Goal: Task Accomplishment & Management: Manage account settings

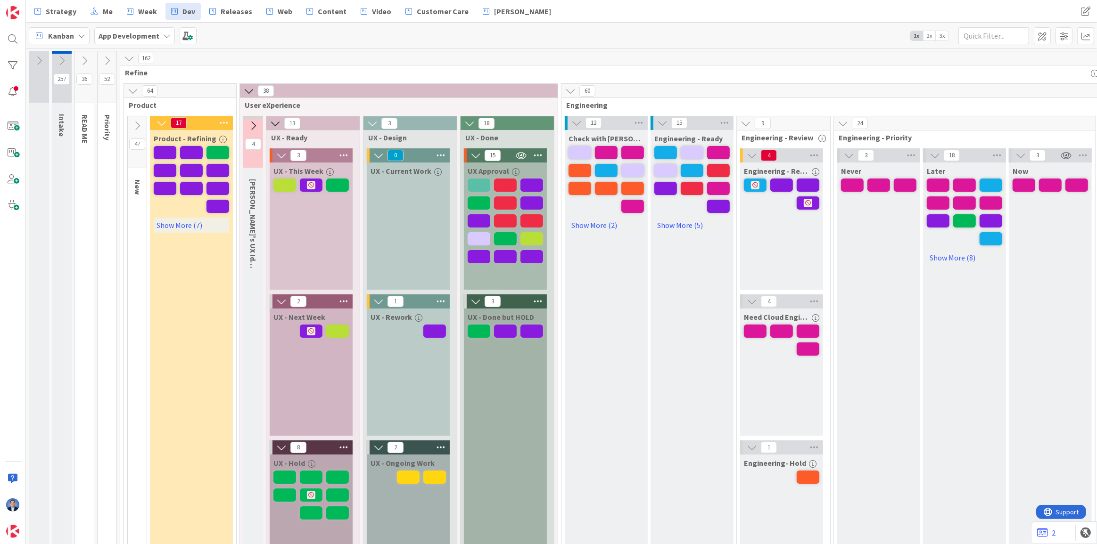
click at [118, 34] on b "App Development" at bounding box center [129, 35] width 61 height 9
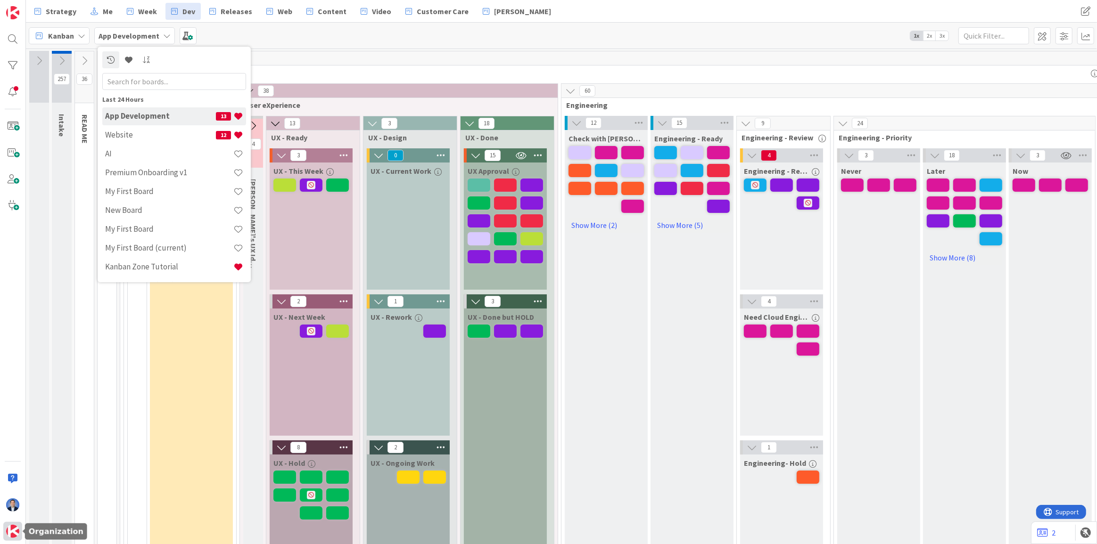
click at [11, 527] on img at bounding box center [12, 531] width 13 height 13
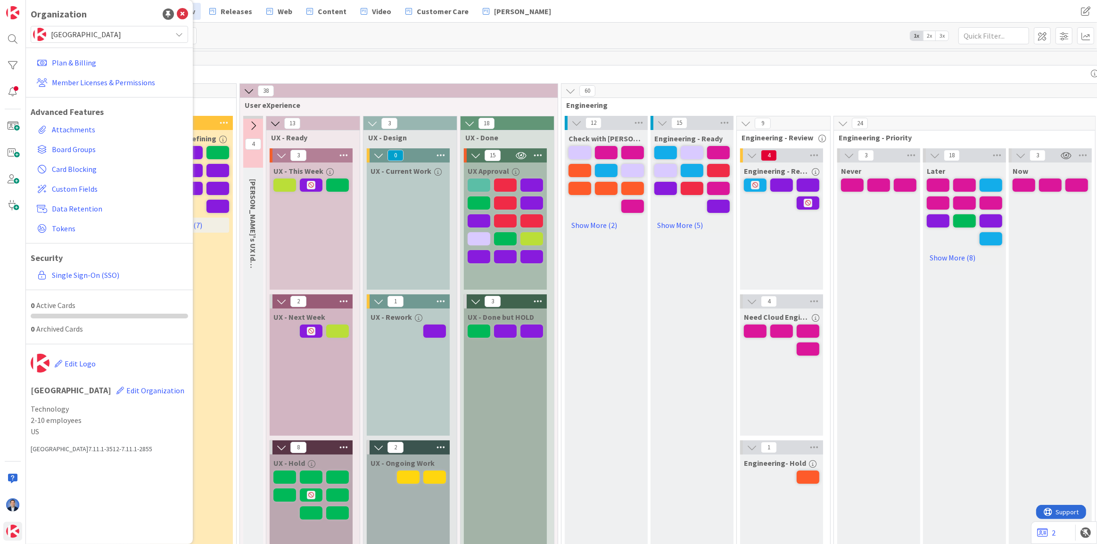
click at [83, 33] on span "[GEOGRAPHIC_DATA]" at bounding box center [109, 34] width 116 height 13
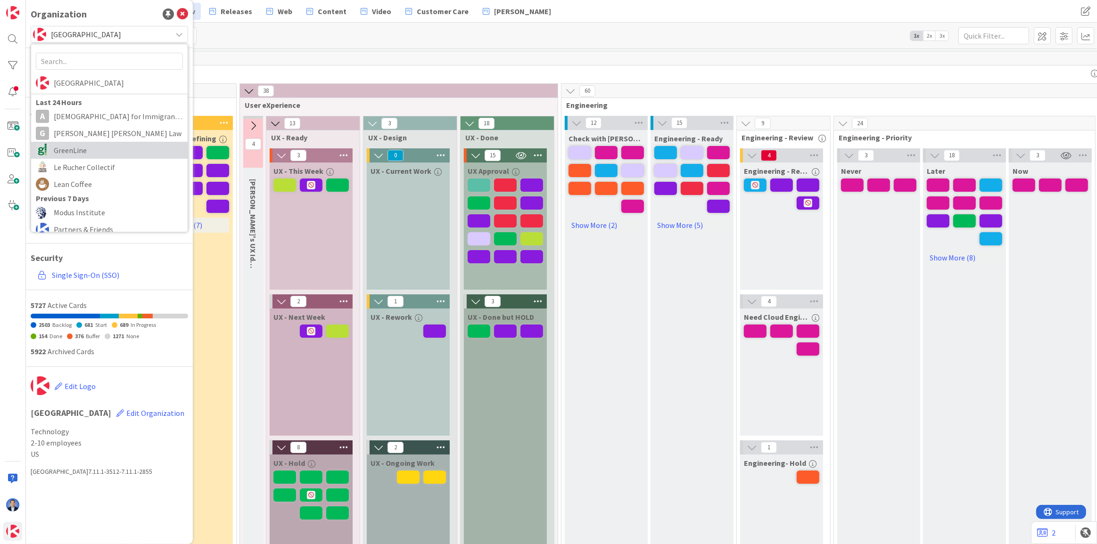
click at [71, 144] on span "GreenLine" at bounding box center [118, 150] width 129 height 14
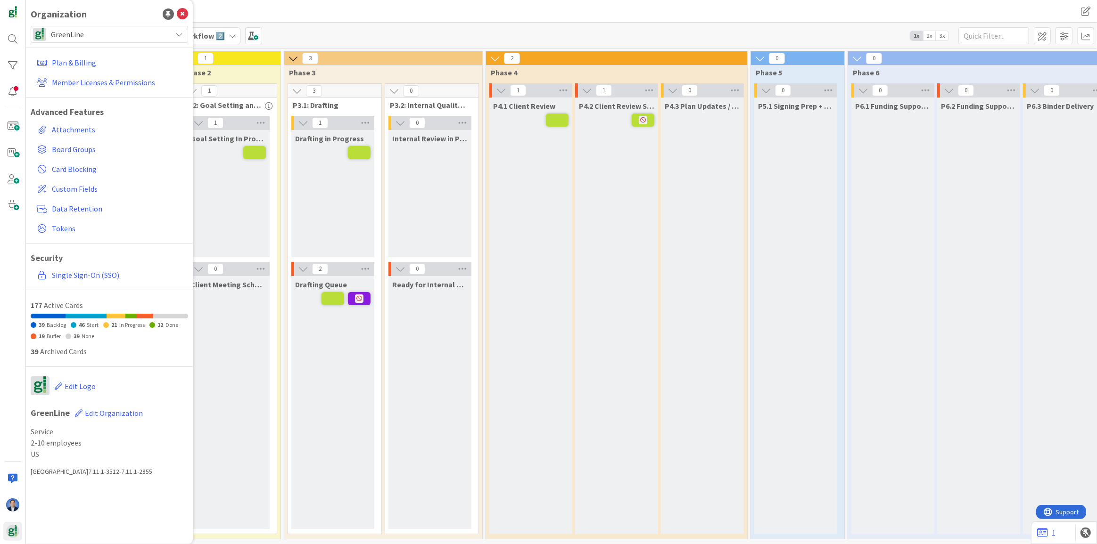
click at [218, 30] on span "Estate Planning Matter Workflow 2️⃣" at bounding box center [162, 35] width 126 height 11
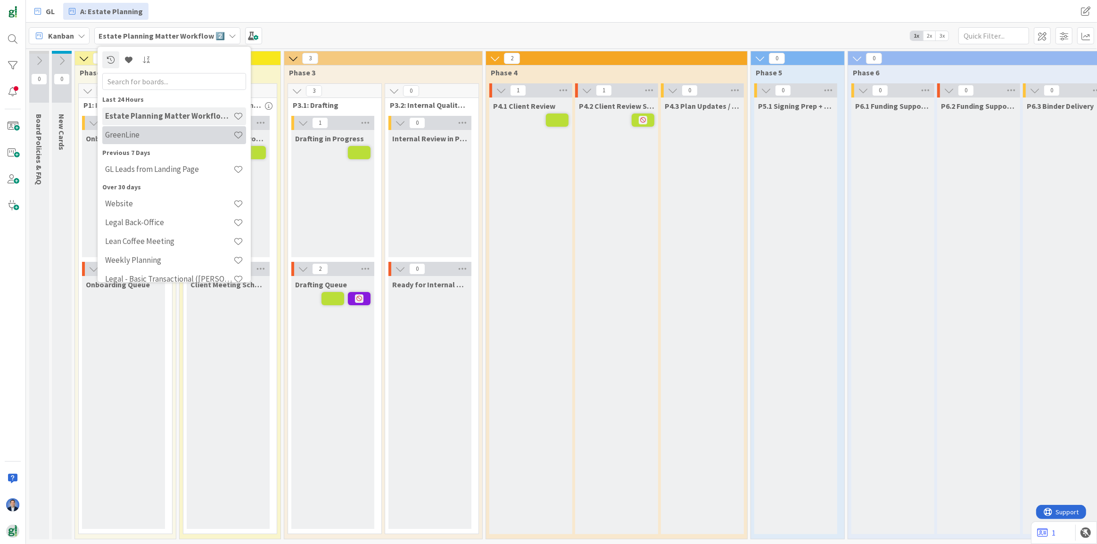
click at [169, 140] on h4 "GreenLine" at bounding box center [169, 134] width 128 height 9
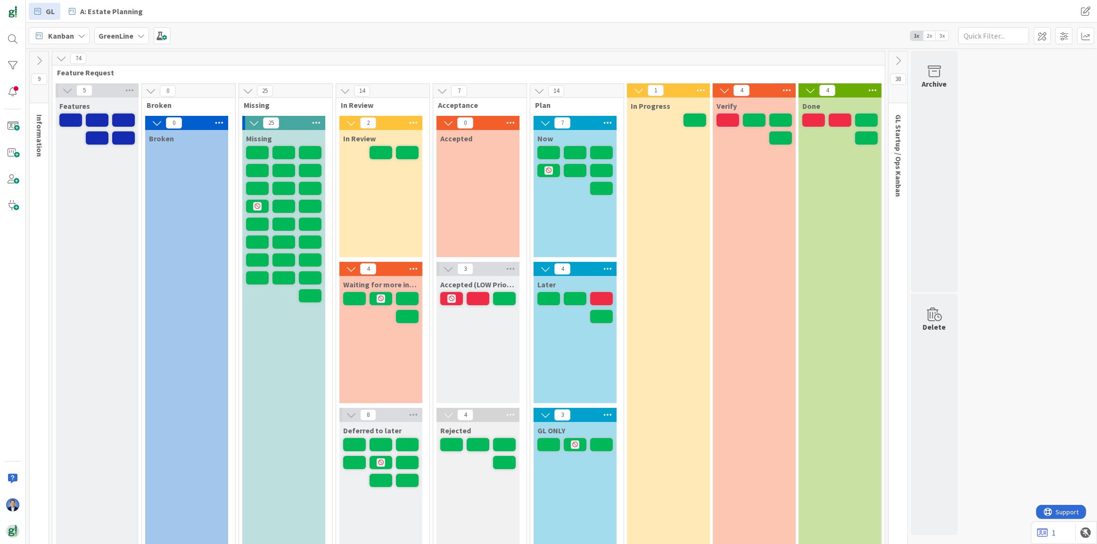
click at [939, 34] on span "3x" at bounding box center [942, 35] width 13 height 9
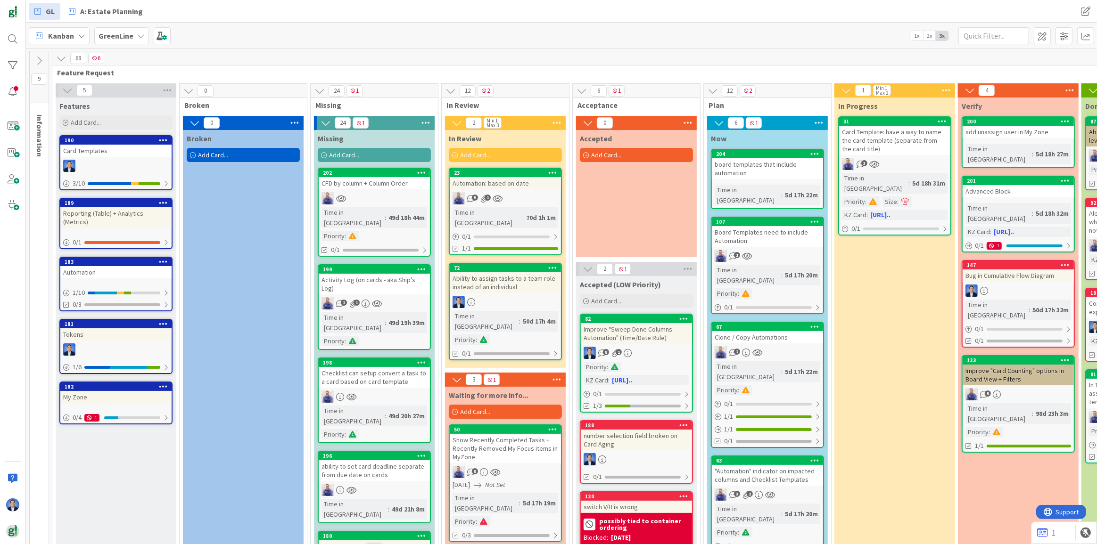
click at [44, 61] on icon at bounding box center [39, 61] width 10 height 10
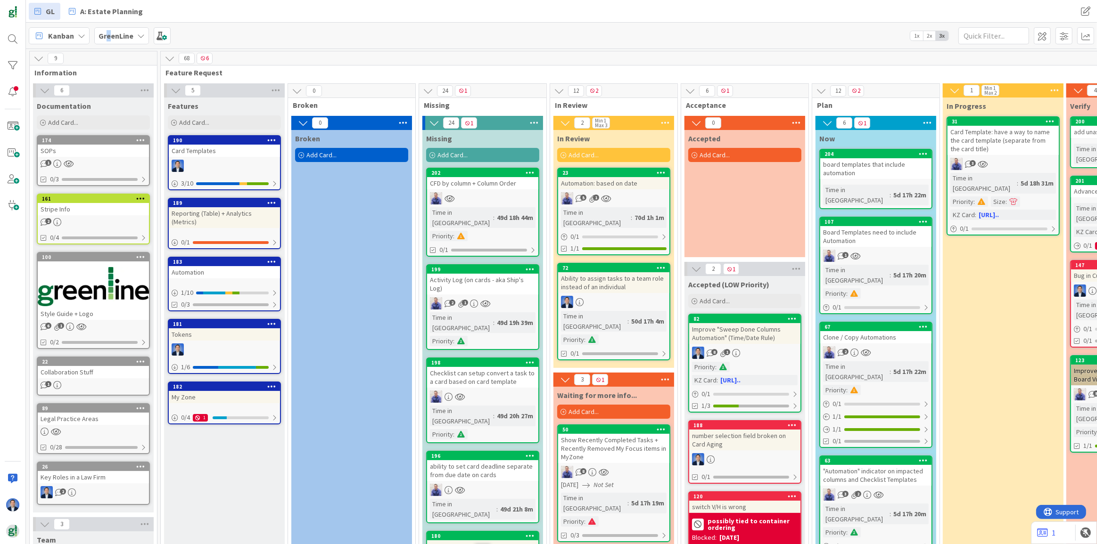
click at [108, 38] on b "GreenLine" at bounding box center [116, 35] width 35 height 9
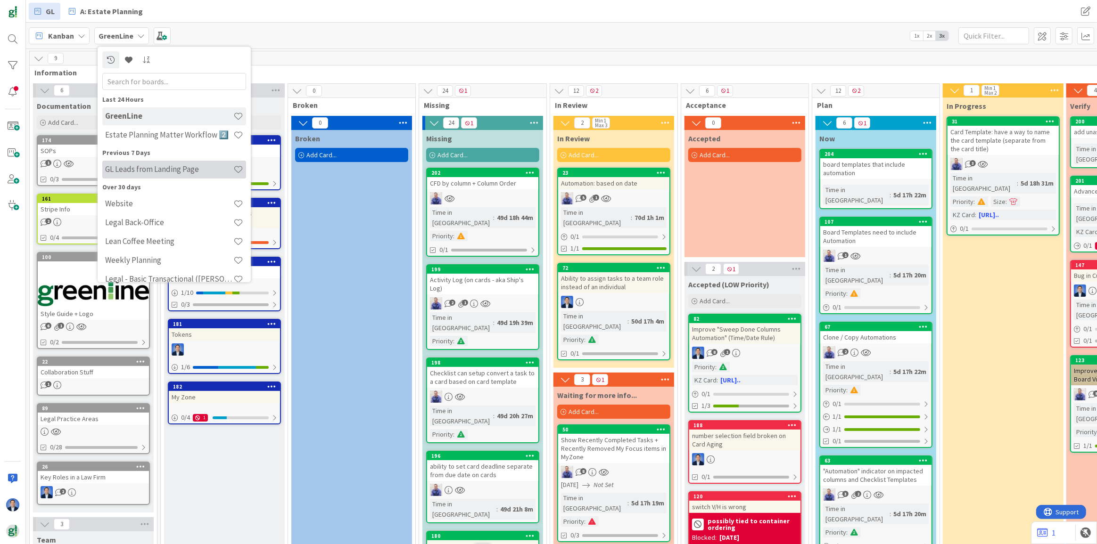
click at [150, 171] on h4 "GL Leads from Landing Page" at bounding box center [169, 169] width 128 height 9
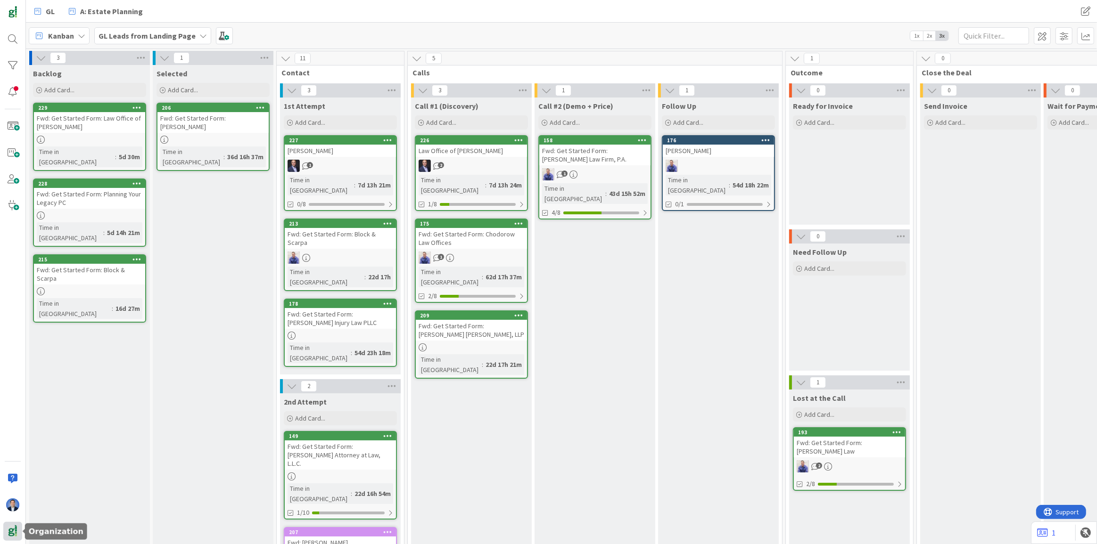
click at [20, 534] on div at bounding box center [12, 531] width 19 height 19
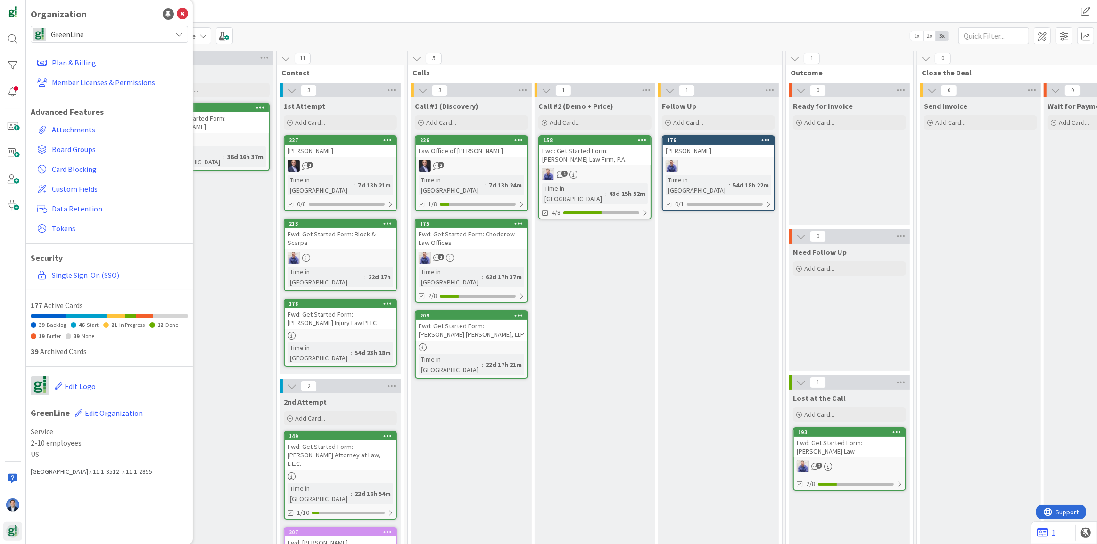
click at [111, 38] on span "GreenLine" at bounding box center [109, 34] width 116 height 13
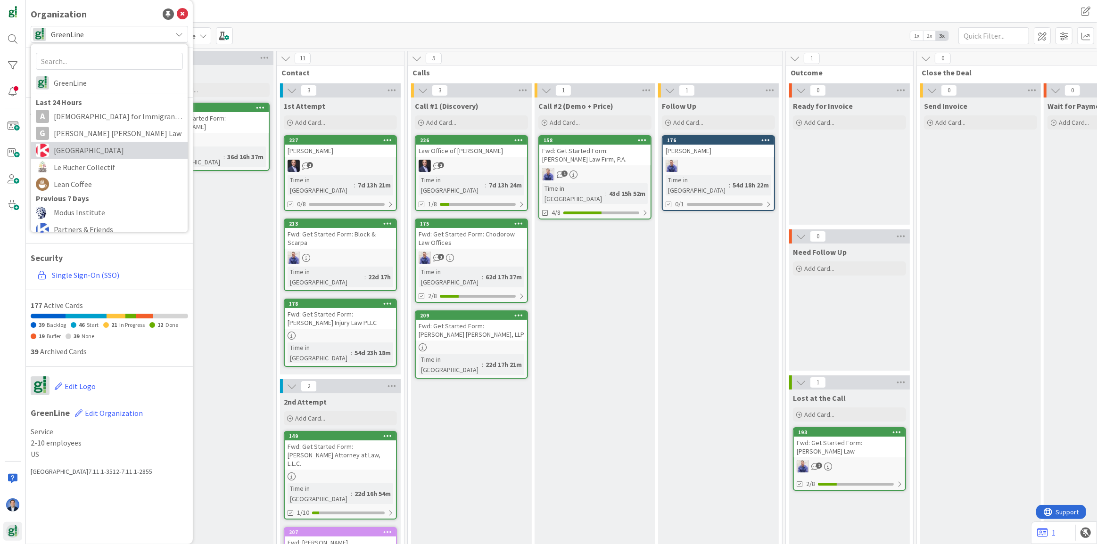
click at [89, 153] on span "[GEOGRAPHIC_DATA]" at bounding box center [118, 150] width 129 height 14
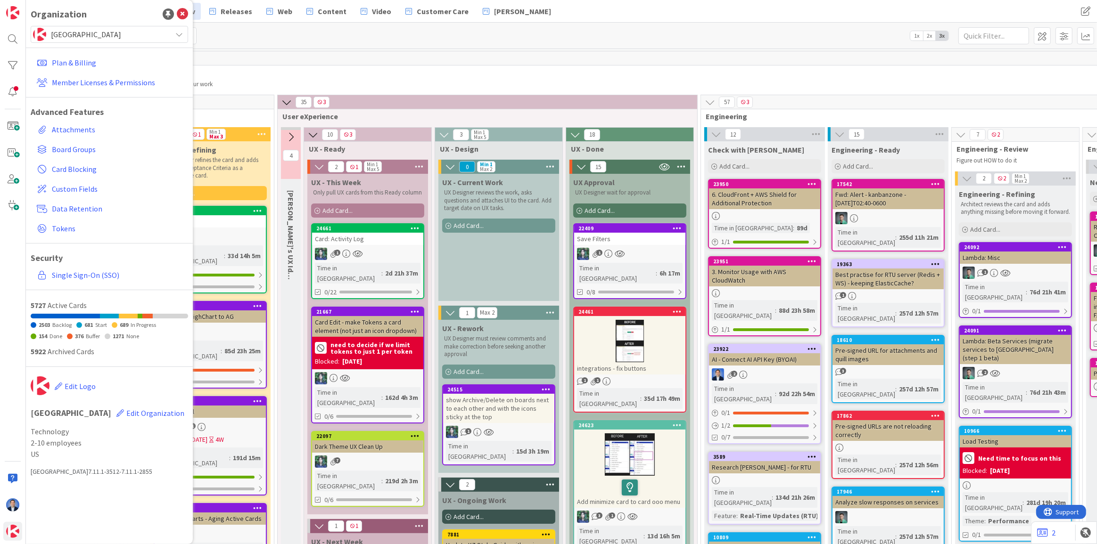
click at [334, 211] on span "Add Card..." at bounding box center [337, 210] width 30 height 8
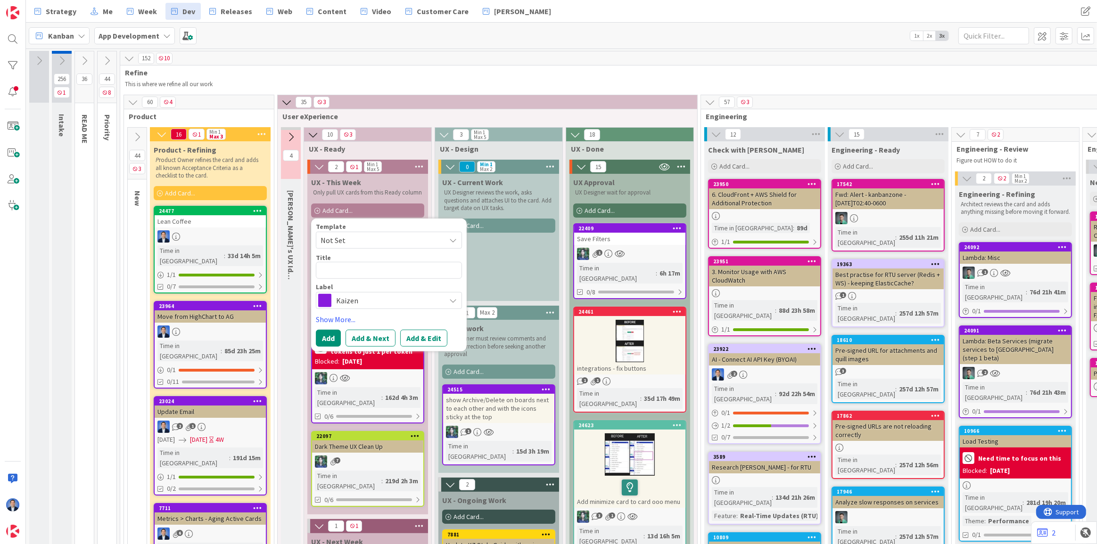
type textarea "x"
type textarea "M"
type textarea "x"
type textarea "Ma"
type textarea "x"
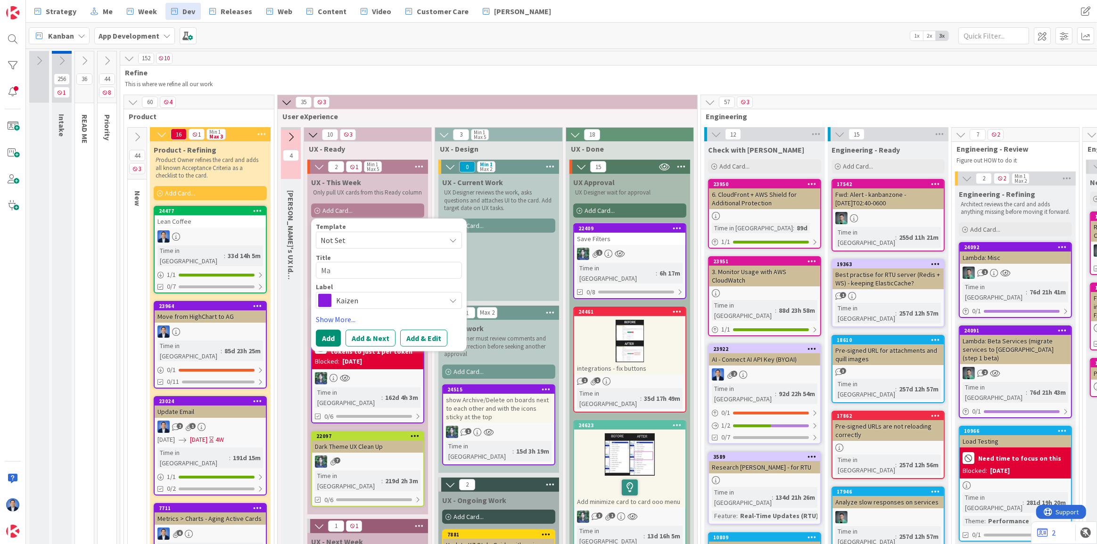
type textarea "Mak"
type textarea "x"
type textarea "Make"
type textarea "x"
type textarea "Make"
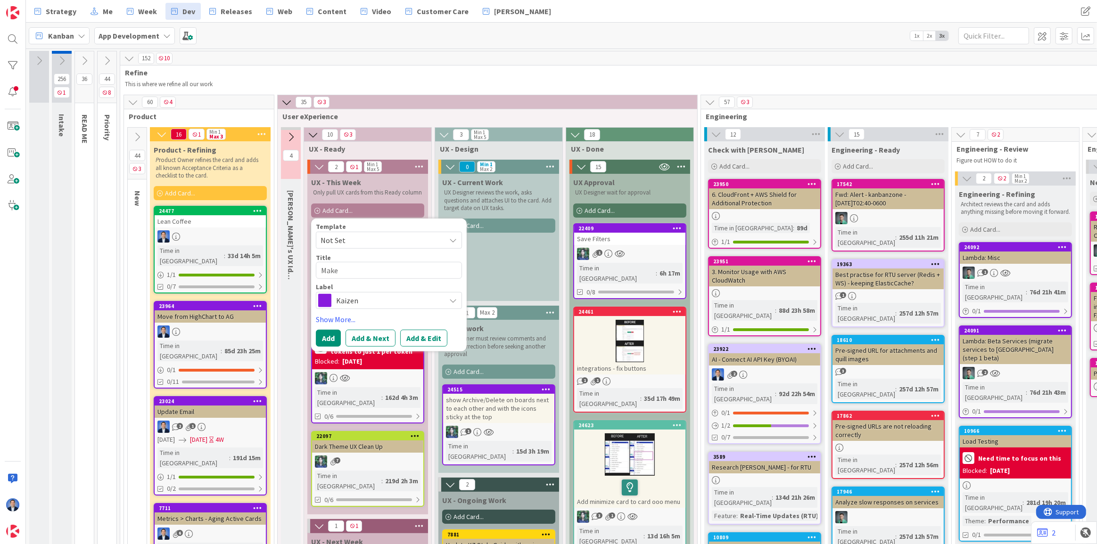
type textarea "x"
type textarea "Make t"
type textarea "x"
type textarea "Make ta"
type textarea "x"
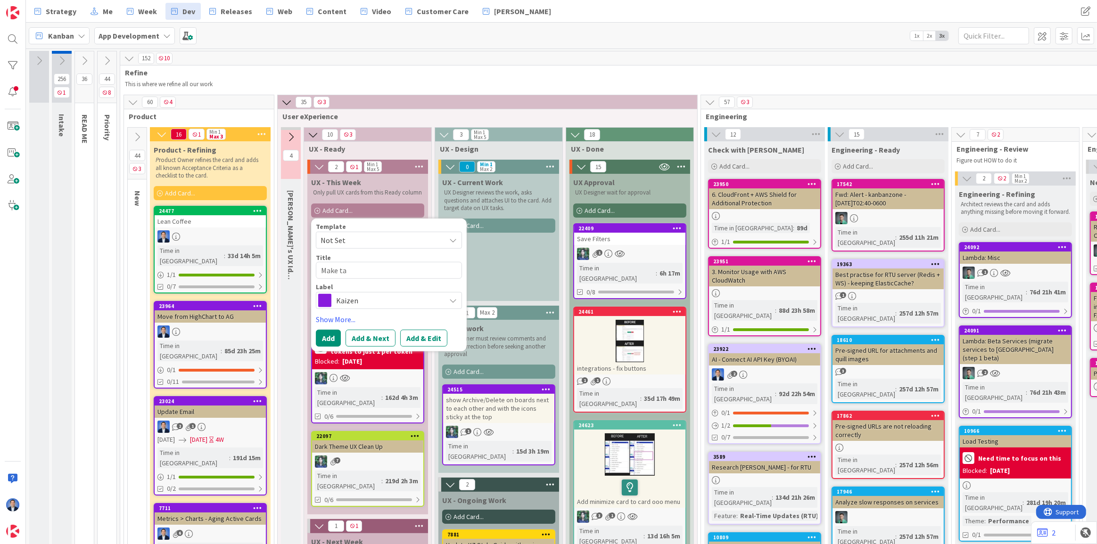
type textarea "Make tab"
click at [321, 271] on textarea "Make tab" at bounding box center [389, 270] width 146 height 17
type textarea "x"
type textarea "IMake tab"
type textarea "x"
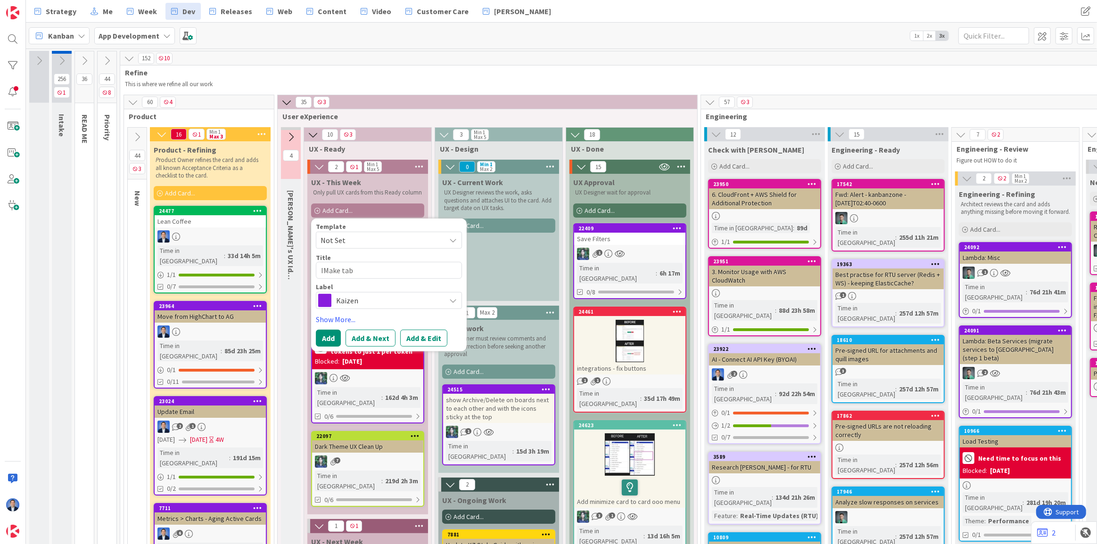
type textarea "InMake tab"
type textarea "x"
type textarea "IntMake tab"
type textarea "x"
type textarea "InteMake tab"
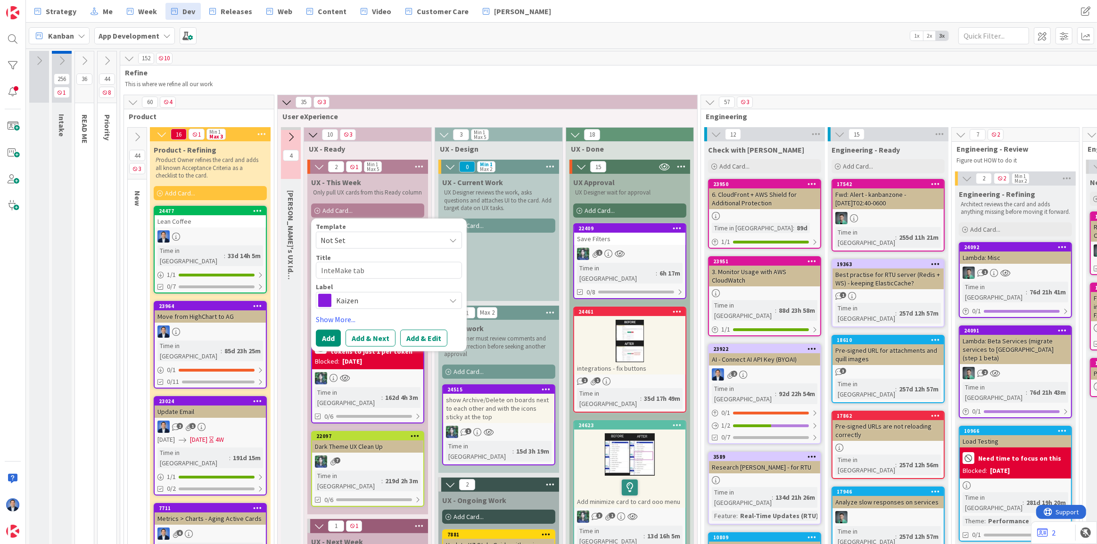
type textarea "x"
type textarea "IntegMake tab"
type textarea "x"
type textarea "IntegrMake tab"
type textarea "x"
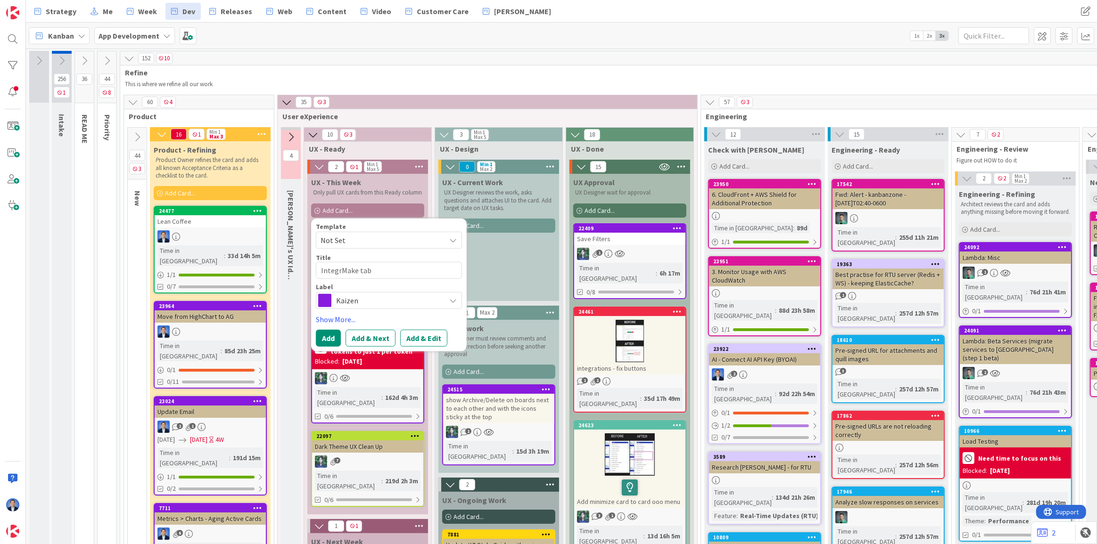
type textarea "IntegraMake tab"
type textarea "x"
type textarea "IntegratMake tab"
type textarea "x"
type textarea "IntegratiMake tab"
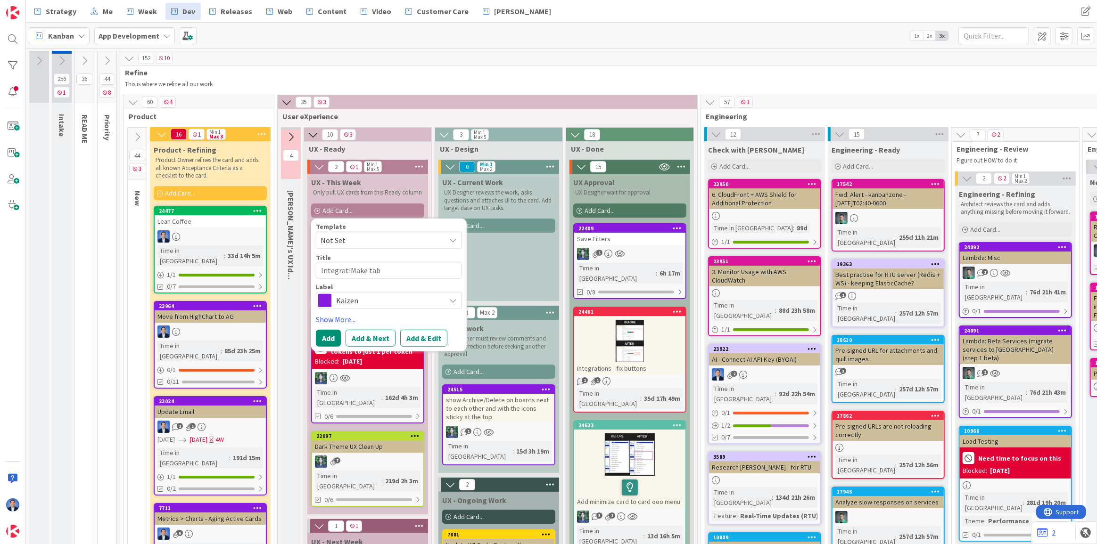
type textarea "x"
type textarea "IntegratioMake tab"
type textarea "x"
type textarea "IntegrationMake tab"
type textarea "x"
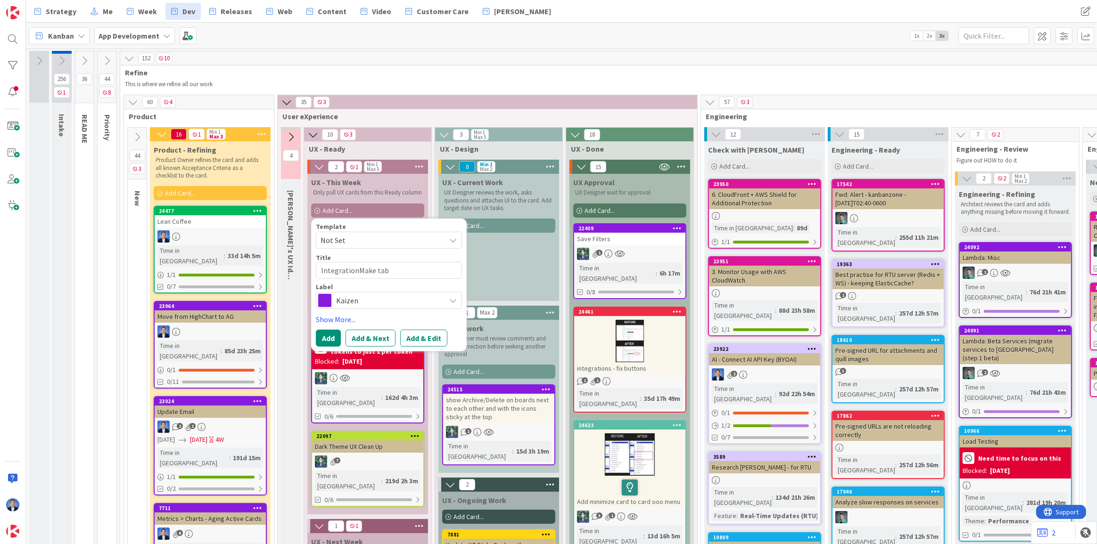
type textarea "Integration:Make tab"
type textarea "x"
type textarea "Integration: Make tab"
type textarea "x"
type textarea "Integration: aMake tab"
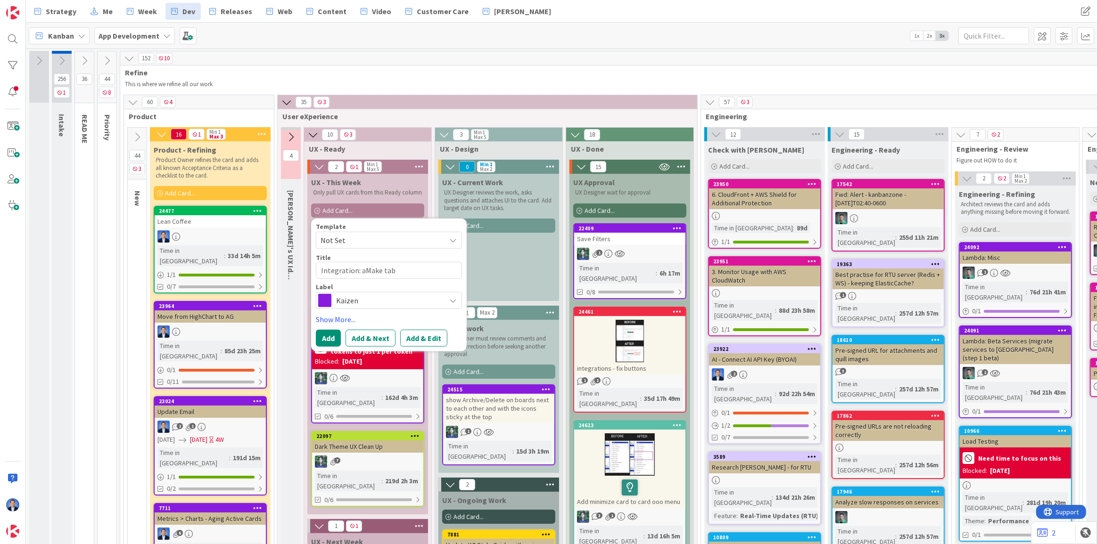
type textarea "x"
type textarea "Integration: adMake tab"
type textarea "x"
type textarea "Integration: addMake tab"
type textarea "x"
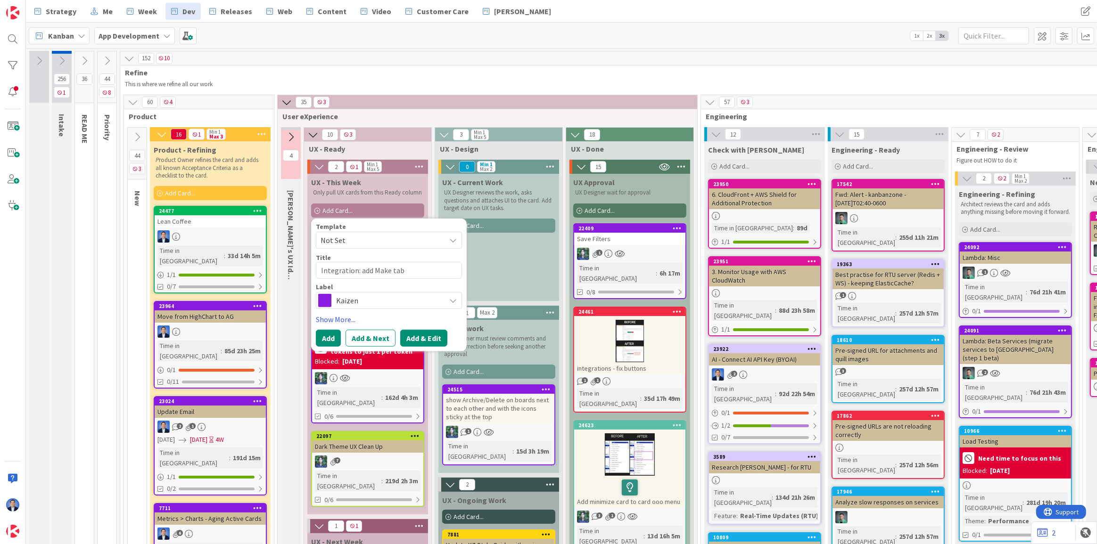
type textarea "Integration: add Make tab"
click at [428, 333] on button "Add & Edit" at bounding box center [423, 338] width 47 height 17
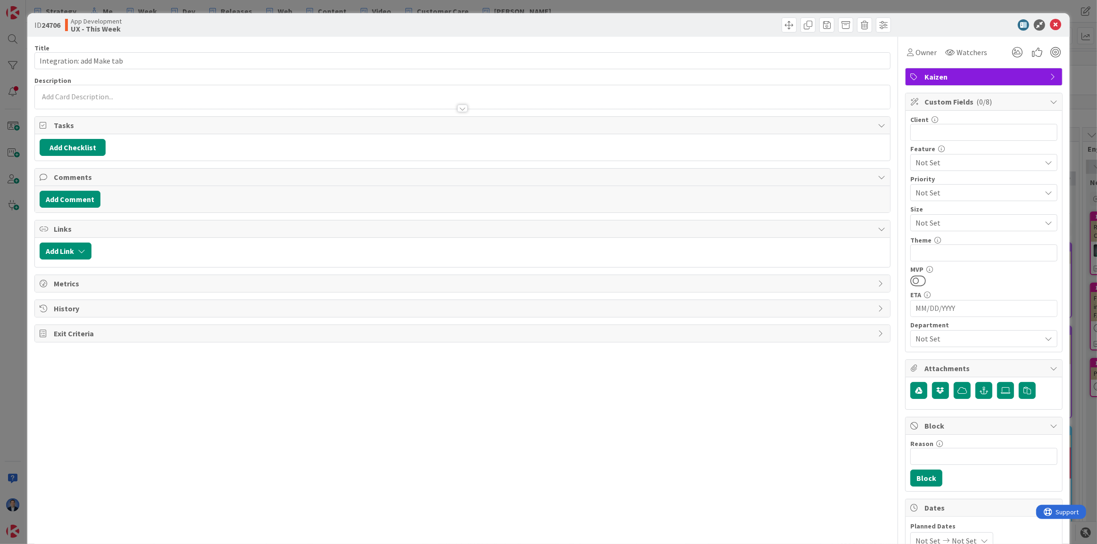
click at [139, 100] on div at bounding box center [462, 104] width 855 height 10
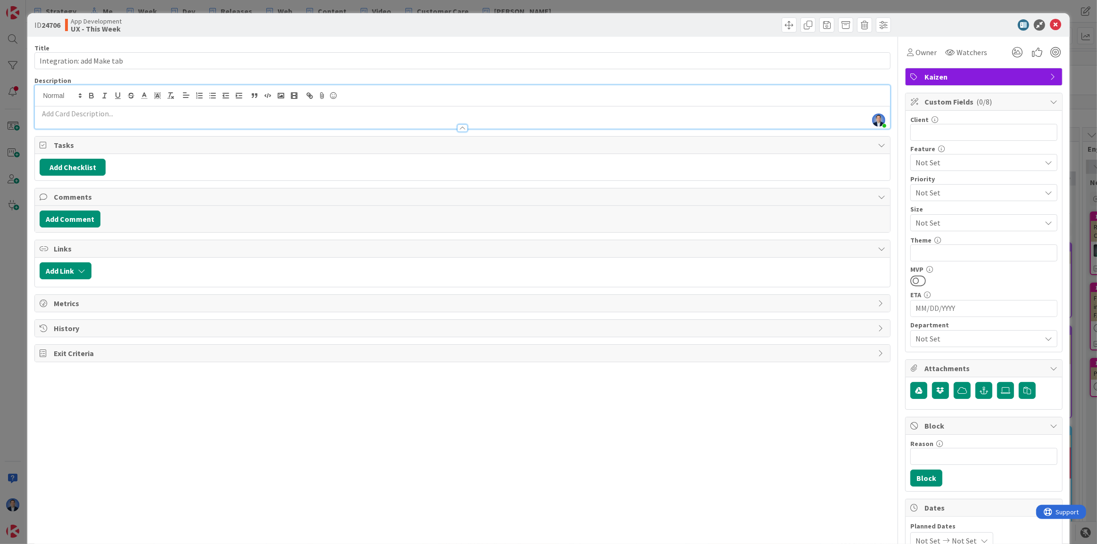
click at [150, 115] on p at bounding box center [463, 113] width 846 height 11
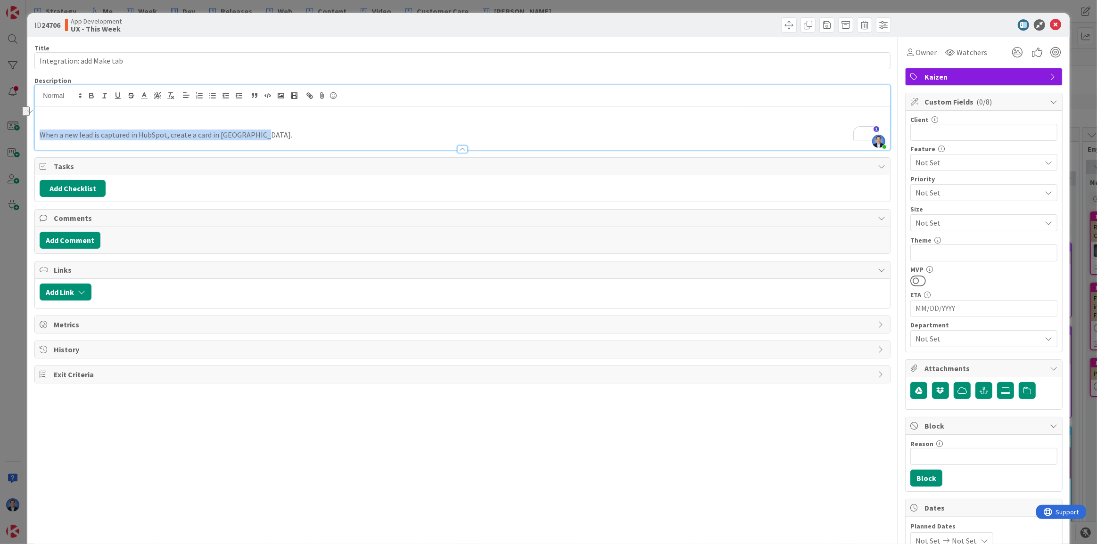
drag, startPoint x: 301, startPoint y: 132, endPoint x: 38, endPoint y: 133, distance: 262.6
click at [37, 133] on div "ID 24706 App Development UX - This Week Title 25 / 128 Integration: add Make ta…" at bounding box center [548, 272] width 1097 height 544
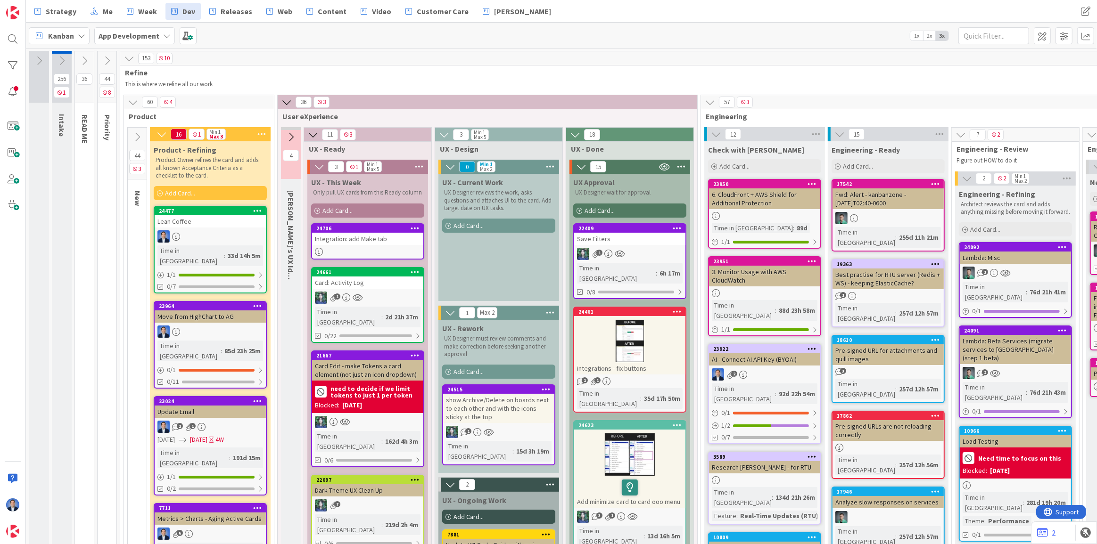
click at [353, 236] on div "Integration: add Make tab" at bounding box center [367, 239] width 111 height 12
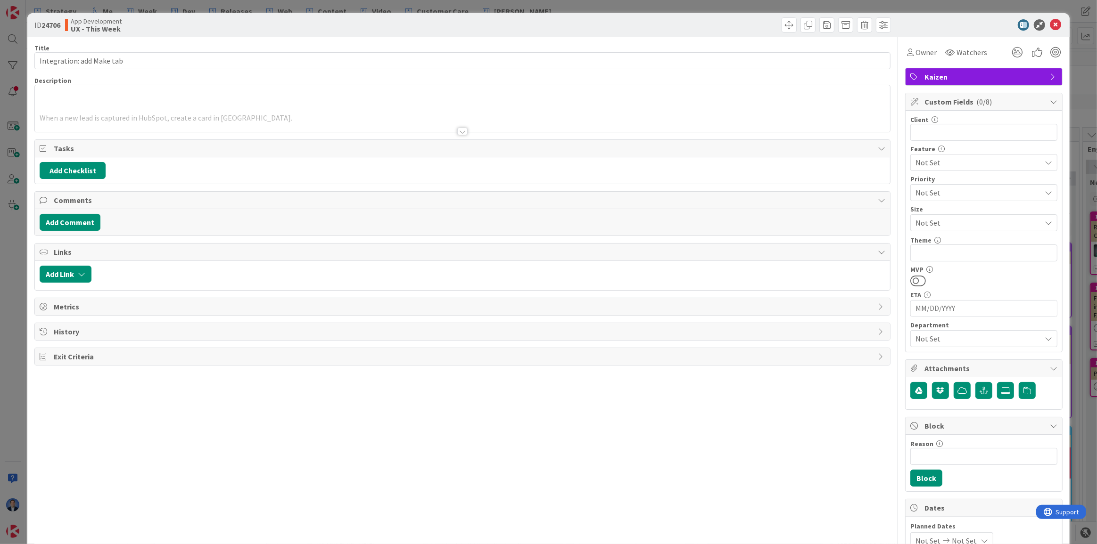
click at [161, 117] on div at bounding box center [462, 120] width 855 height 24
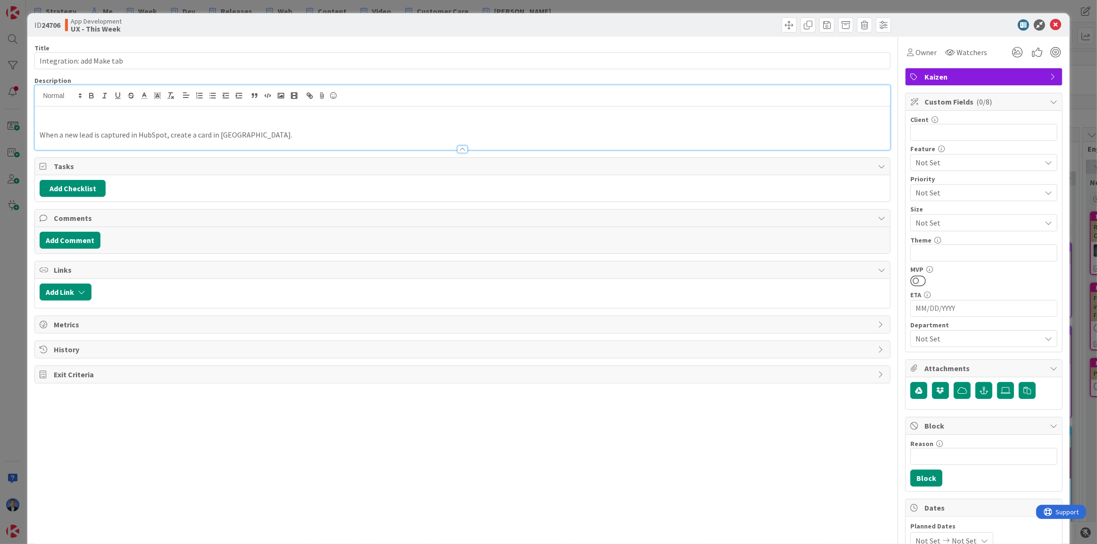
click at [169, 131] on p "When a new lead is captured in HubSpot, create a card in Kanban Zone." at bounding box center [463, 135] width 846 height 11
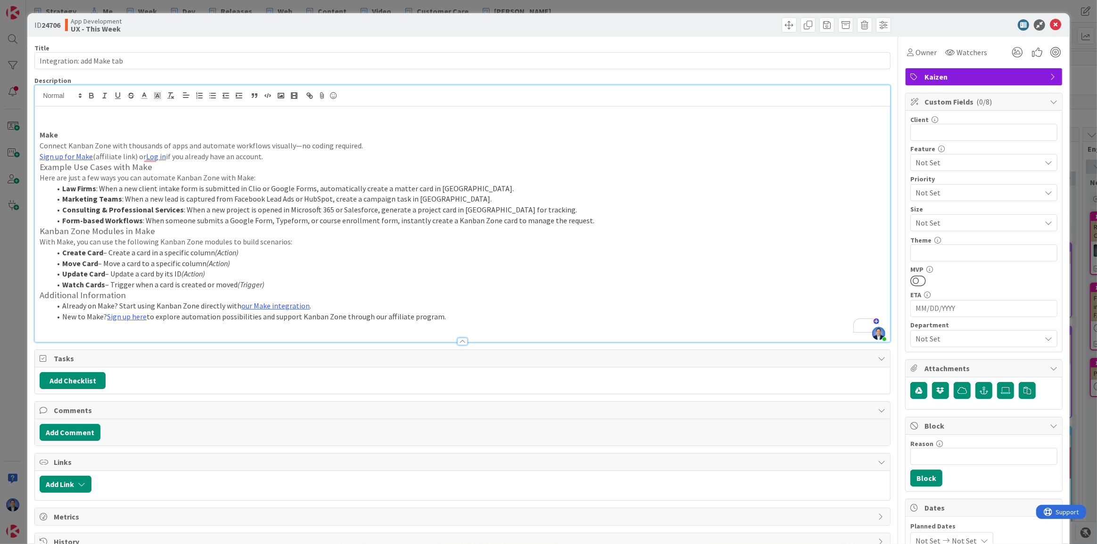
click at [42, 144] on p "Connect Kanban Zone with thousands of apps and automate workflows visually—no c…" at bounding box center [463, 145] width 846 height 11
click at [283, 150] on p "Connect Kanban Zone with thousands of apps and automate workflows visually—no c…" at bounding box center [463, 145] width 846 height 11
click at [280, 155] on p "Sign up for Make (affiliate link) or Log in if you already have an account." at bounding box center [463, 156] width 846 height 11
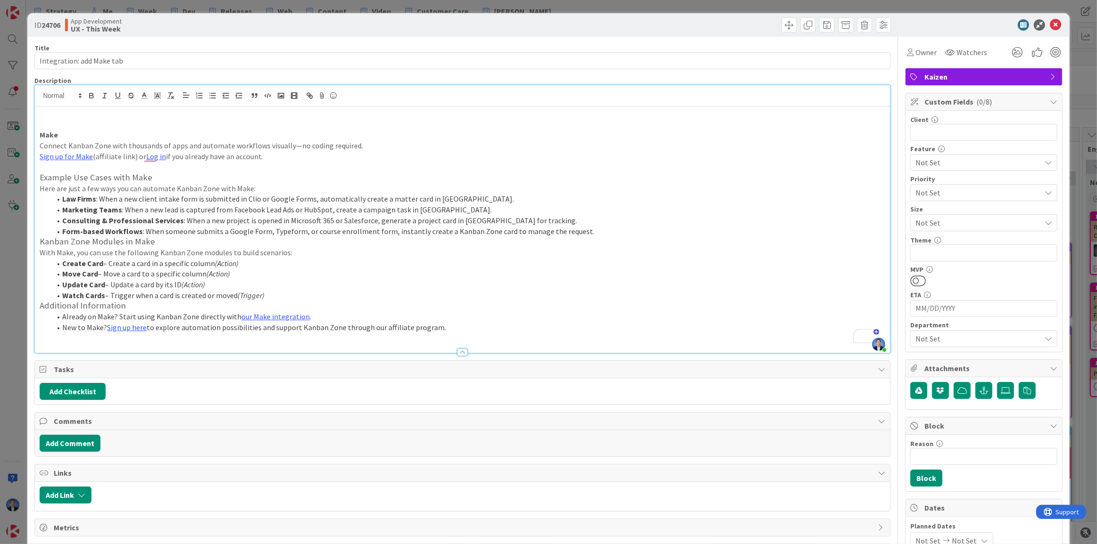
click at [578, 235] on li "Form-based Workflows : When someone submits a Google Form, Typeform, or course …" at bounding box center [468, 231] width 834 height 11
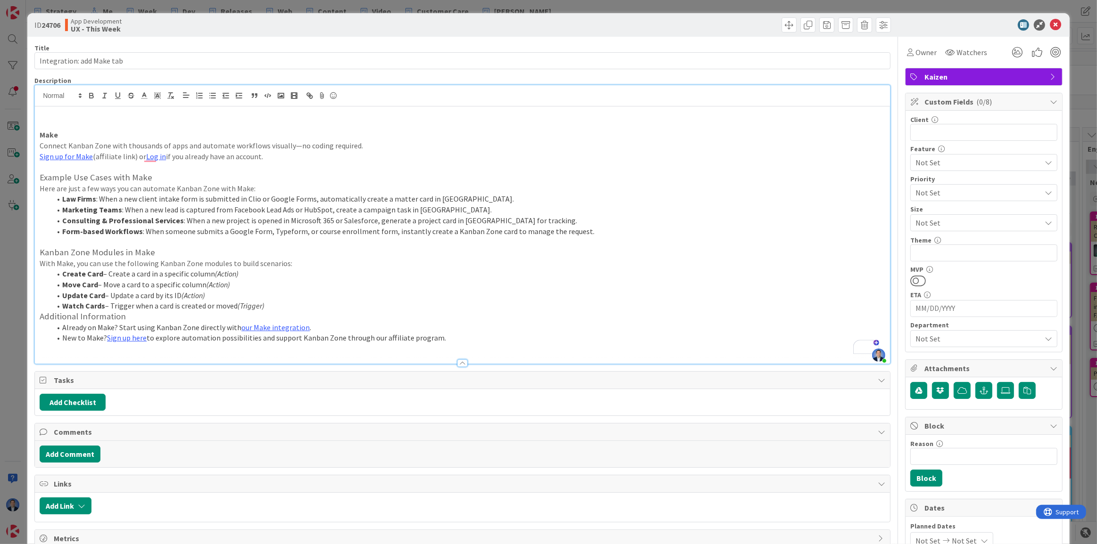
click at [276, 310] on li "Watch Cards – Trigger when a card is created or moved (Trigger)" at bounding box center [468, 306] width 834 height 11
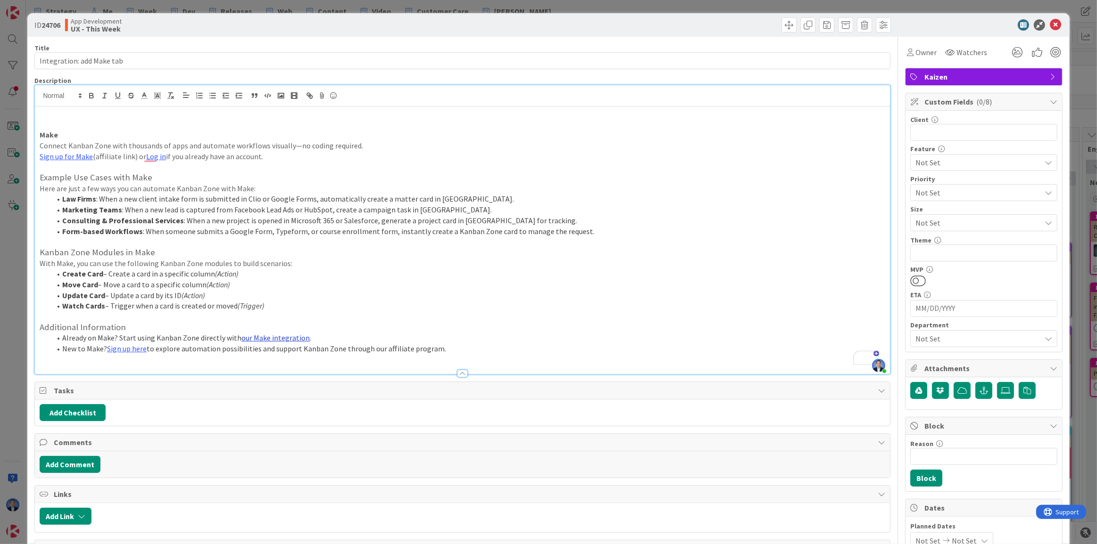
click at [270, 335] on link "our Make integration" at bounding box center [275, 337] width 68 height 9
click at [273, 354] on link "https://www.make.com/en/integrations/kanbanzone" at bounding box center [246, 356] width 65 height 12
click at [130, 350] on link "Sign up here" at bounding box center [127, 348] width 40 height 9
click at [135, 365] on link "https://www.make.com/en/register?pc=make25kz" at bounding box center [103, 367] width 65 height 12
click at [157, 365] on link at bounding box center [146, 366] width 22 height 7
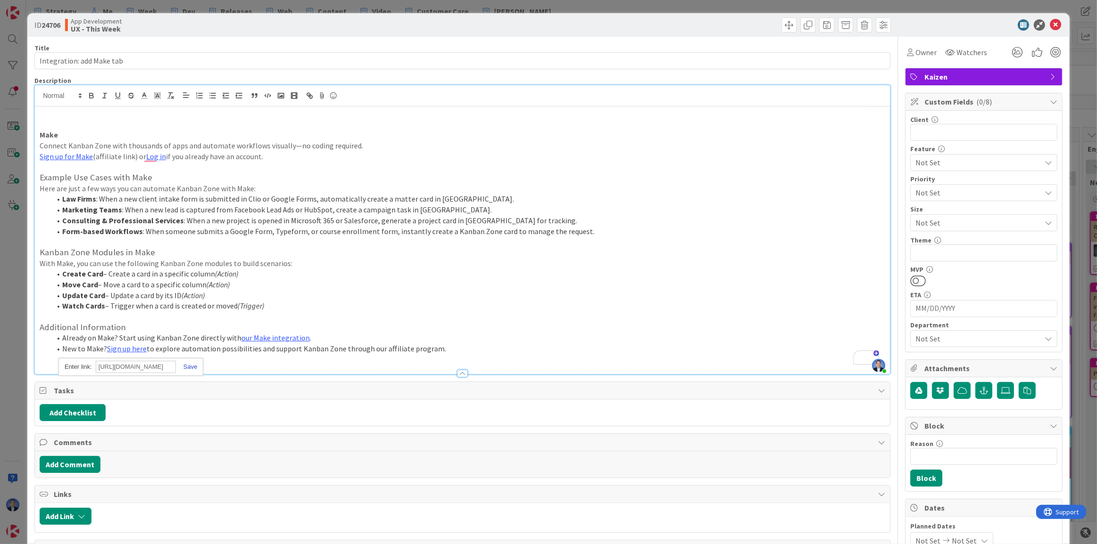
scroll to position [0, 58]
click at [187, 364] on link at bounding box center [187, 366] width 22 height 7
click at [153, 155] on link "Log in" at bounding box center [156, 156] width 20 height 9
click at [65, 156] on link "Sign up for Make" at bounding box center [66, 156] width 53 height 9
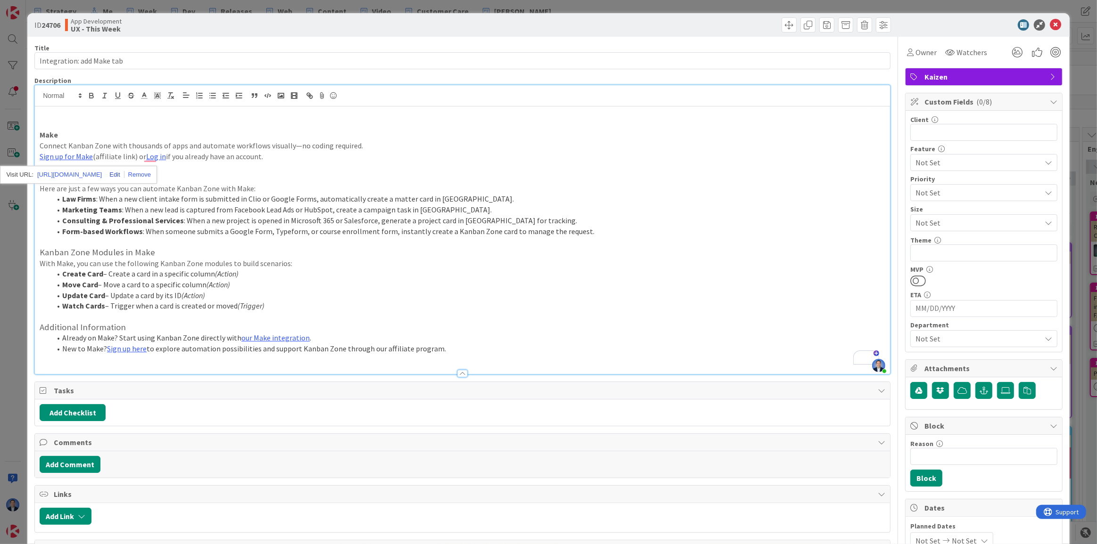
click at [124, 173] on link at bounding box center [113, 174] width 22 height 7
type input "https://www.make.com/en/register?pc=make25kz"
click at [132, 174] on link at bounding box center [128, 174] width 22 height 7
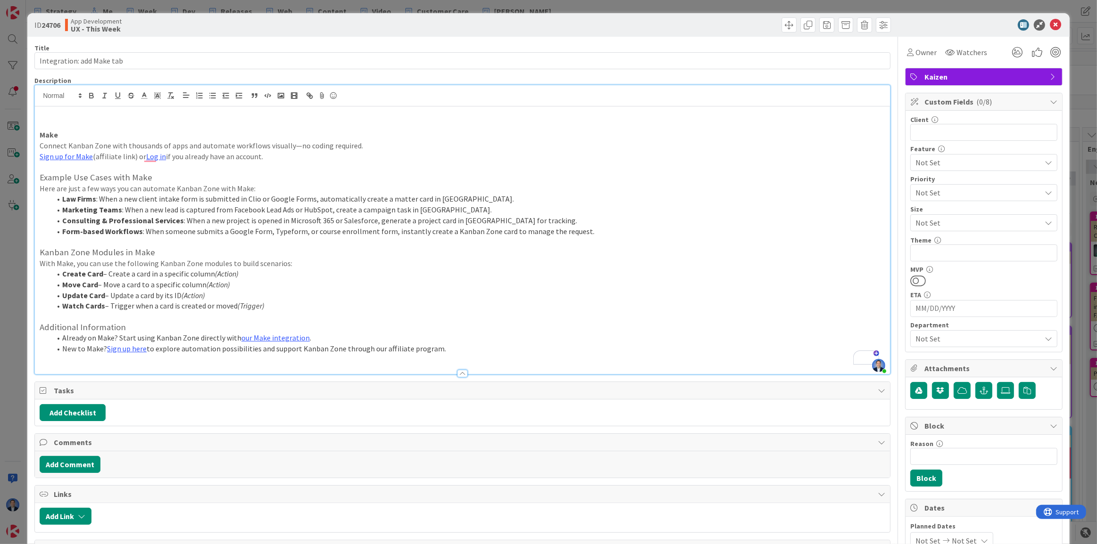
click at [249, 170] on p "To enrich screen reader interactions, please activate Accessibility in Grammarl…" at bounding box center [463, 167] width 846 height 11
click at [60, 157] on link "Sign up for Make" at bounding box center [66, 156] width 53 height 9
click at [100, 174] on link "https://www.make.com/en/register?pc=make25kz" at bounding box center [69, 175] width 65 height 12
click at [518, 243] on p "To enrich screen reader interactions, please activate Accessibility in Grammarl…" at bounding box center [463, 242] width 846 height 11
click at [67, 418] on button "Add Checklist" at bounding box center [73, 412] width 66 height 17
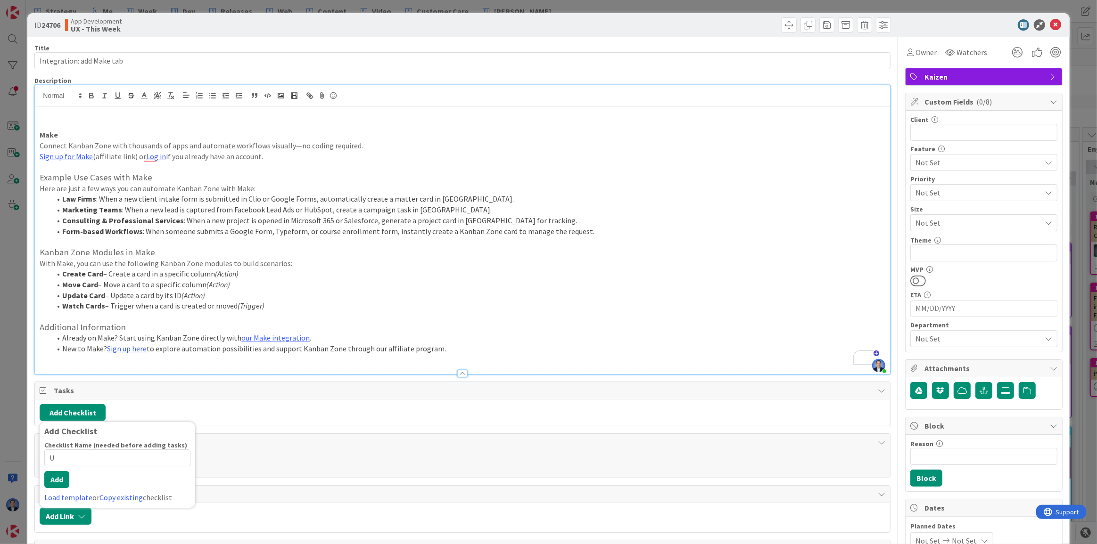
type input "UX"
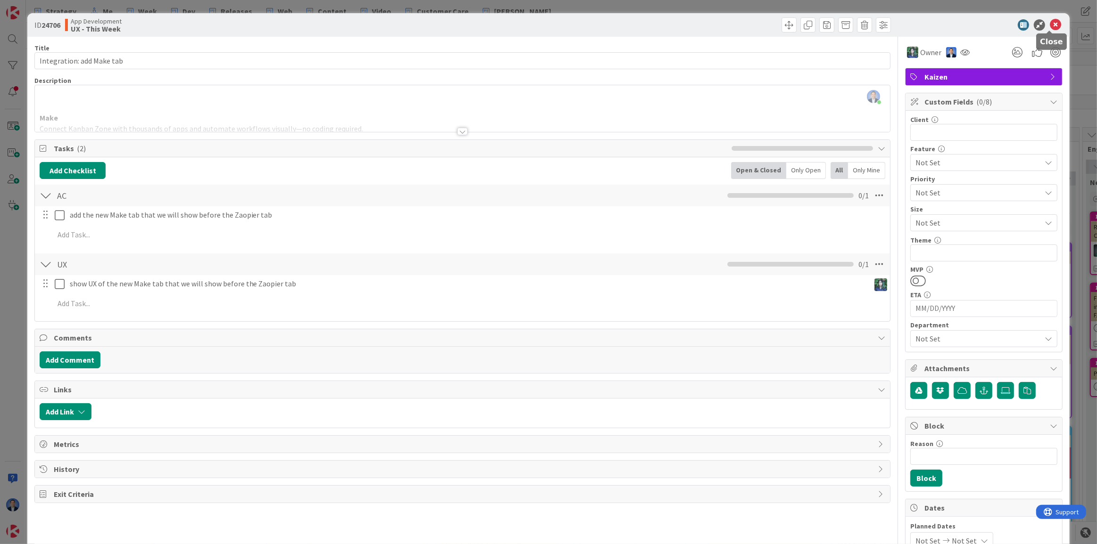
click at [1052, 22] on icon at bounding box center [1055, 24] width 11 height 11
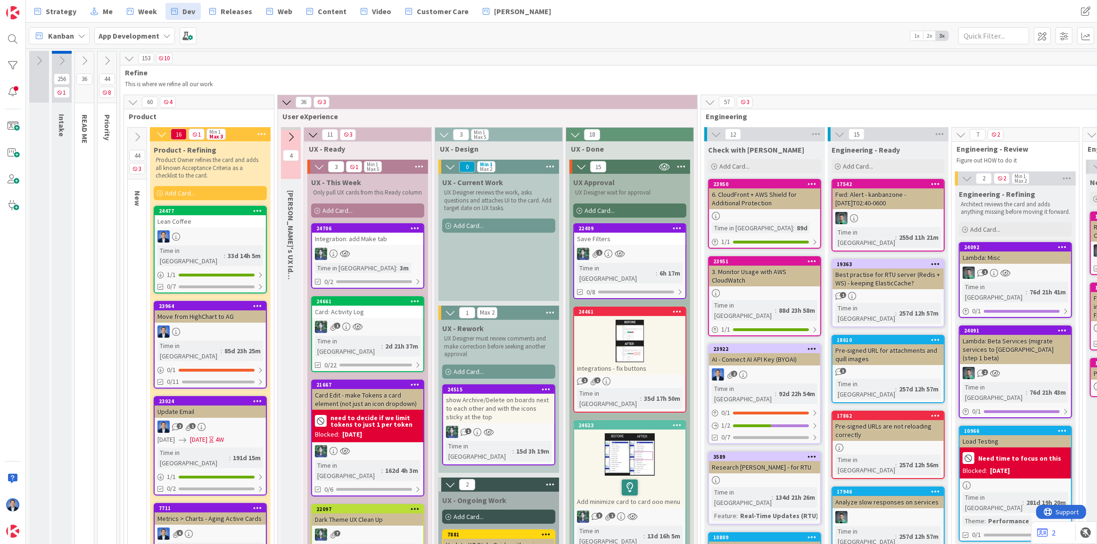
click at [635, 244] on div "Save Filters" at bounding box center [629, 239] width 111 height 12
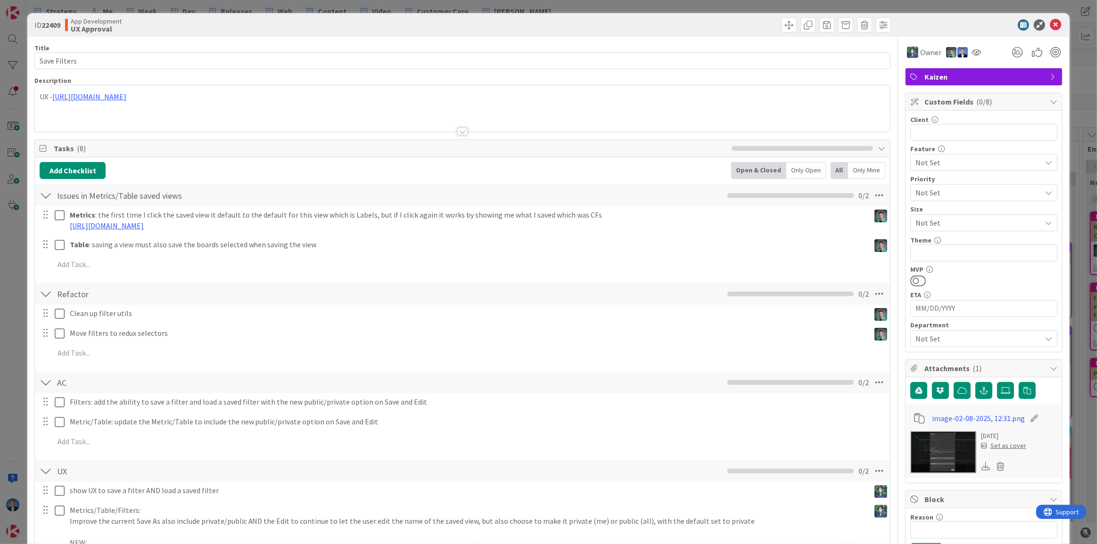
click at [297, 97] on div "UX - https://www.figma.com/design/M9DokoaoBAHzxahkzJn5hc/KZ-APP-V6?node-id=6644…" at bounding box center [462, 108] width 855 height 47
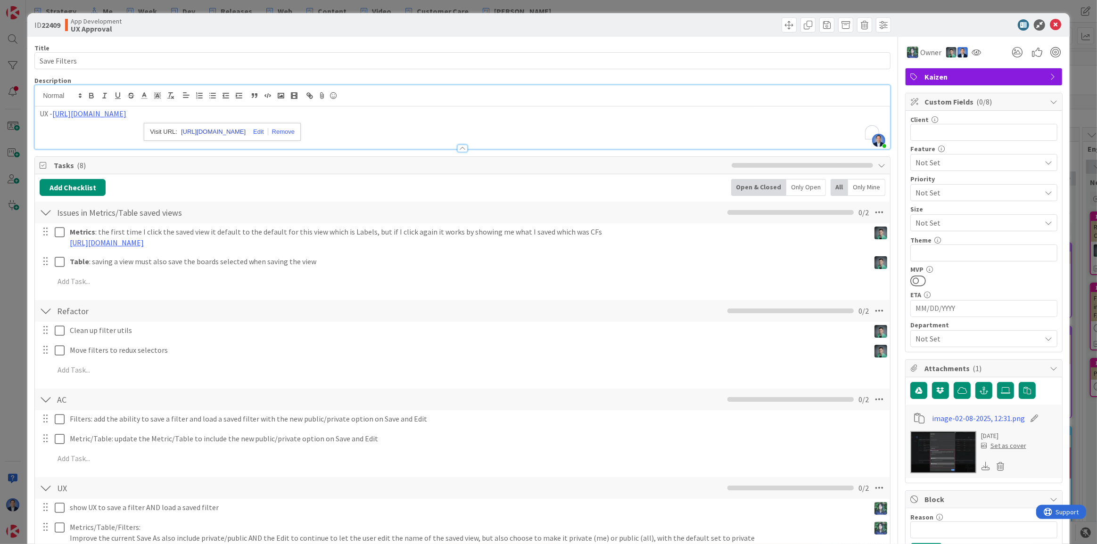
click at [232, 131] on link "https://www.figma.com/design/M9DokoaoBAHzxahkzJn5hc/KZ-APP-V6?node-id=6644-1566…" at bounding box center [213, 132] width 65 height 12
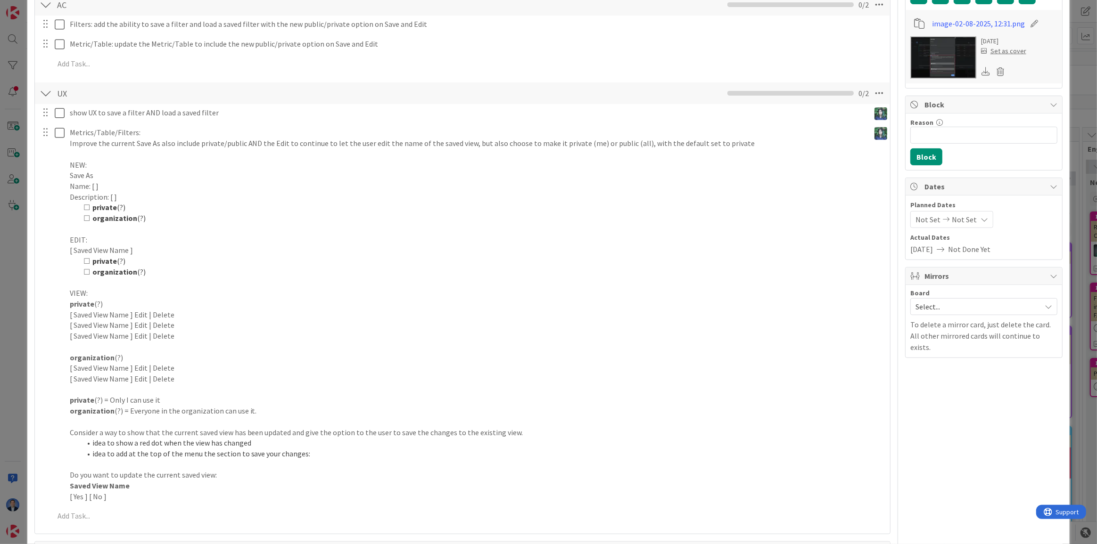
scroll to position [429, 0]
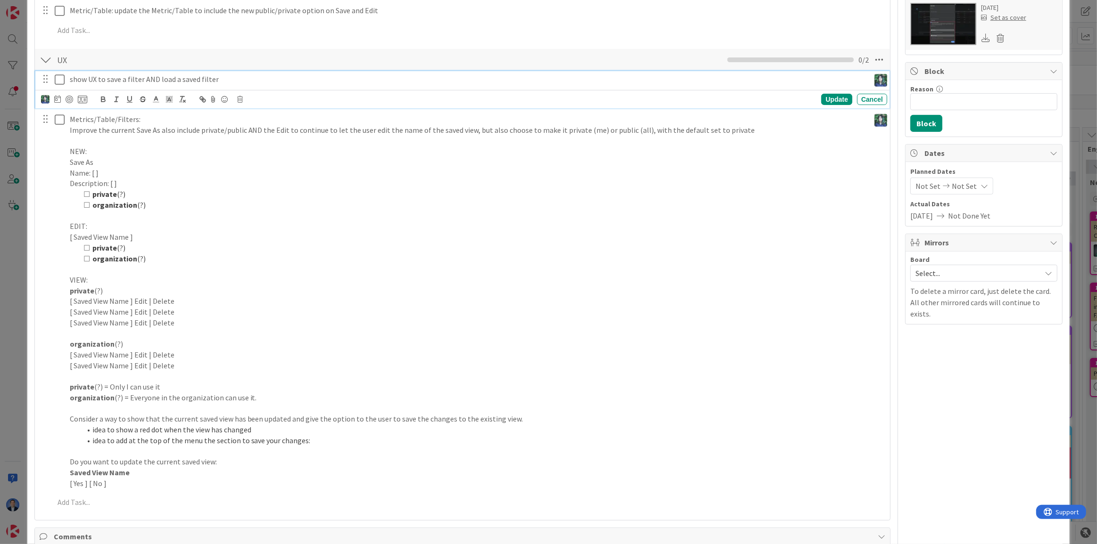
click at [56, 79] on icon at bounding box center [60, 79] width 10 height 11
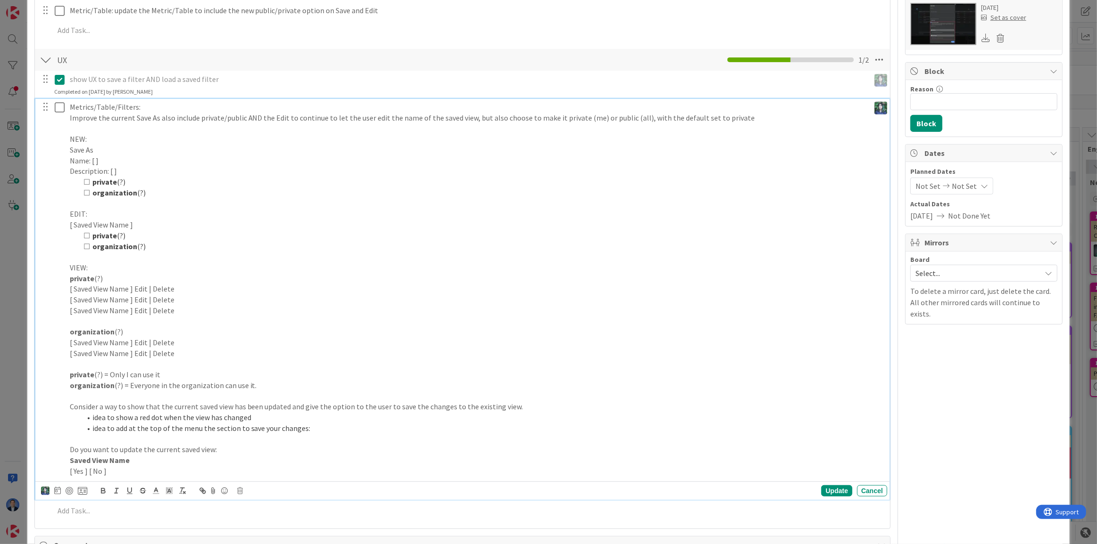
click at [59, 109] on icon at bounding box center [60, 107] width 10 height 11
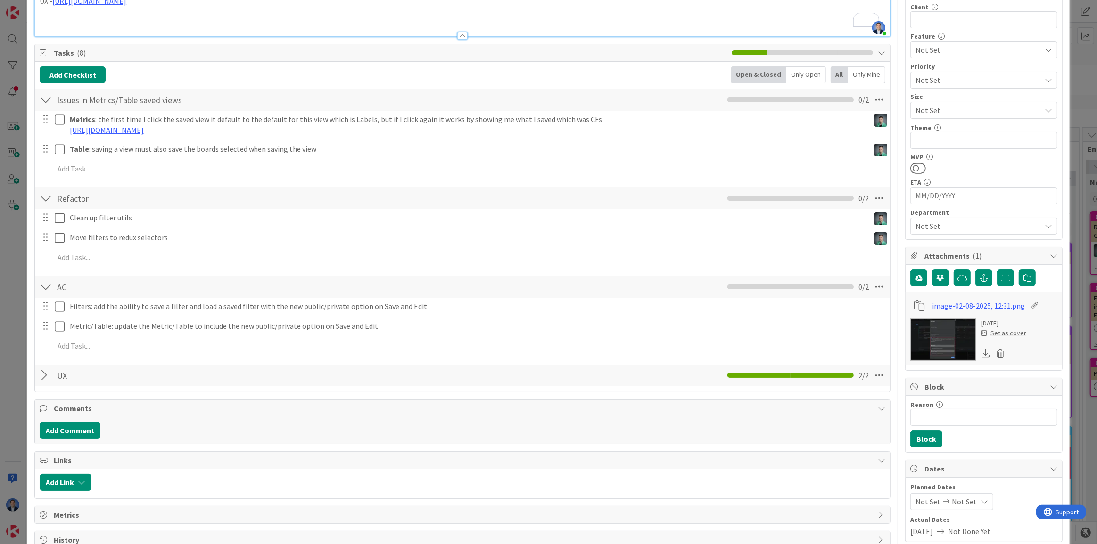
scroll to position [0, 0]
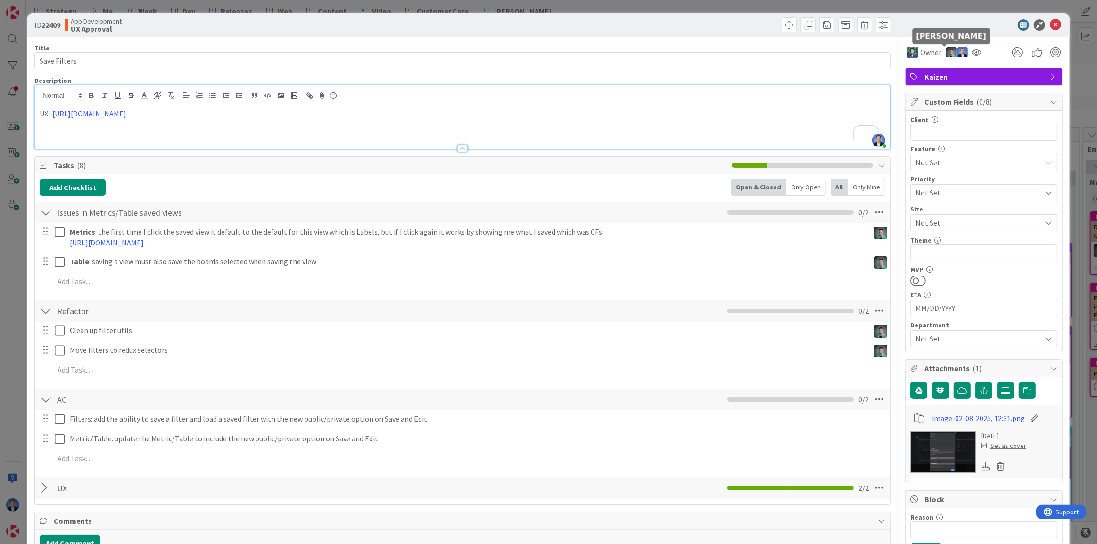
click at [946, 53] on img at bounding box center [951, 52] width 10 height 10
click at [924, 82] on link "Set as owner" at bounding box center [919, 85] width 74 height 15
click at [876, 397] on icon at bounding box center [879, 399] width 17 height 17
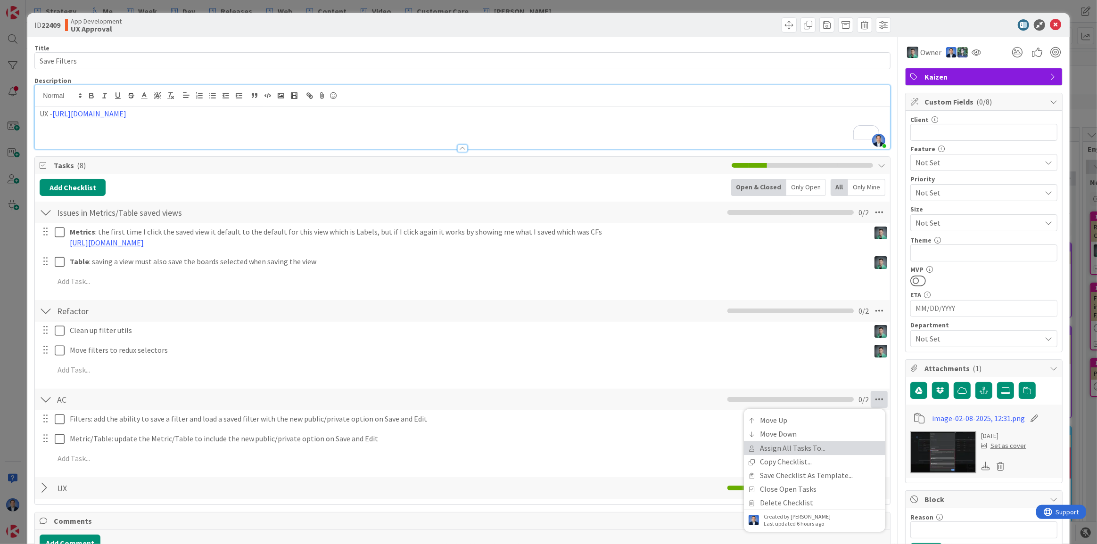
click at [843, 449] on link "Assign All Tasks To..." at bounding box center [814, 449] width 141 height 14
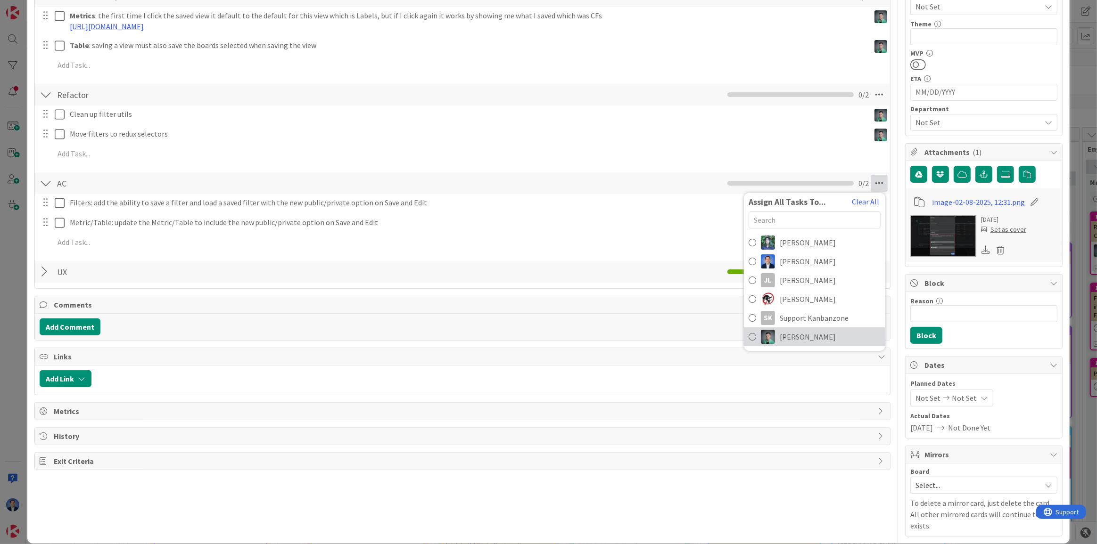
click at [810, 340] on span "[PERSON_NAME]" at bounding box center [808, 337] width 56 height 11
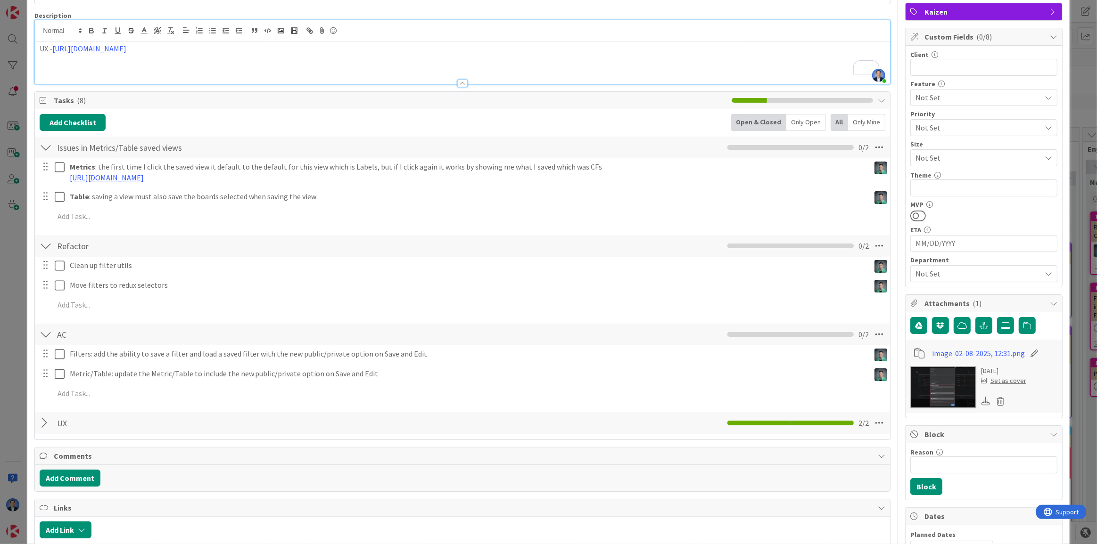
scroll to position [0, 0]
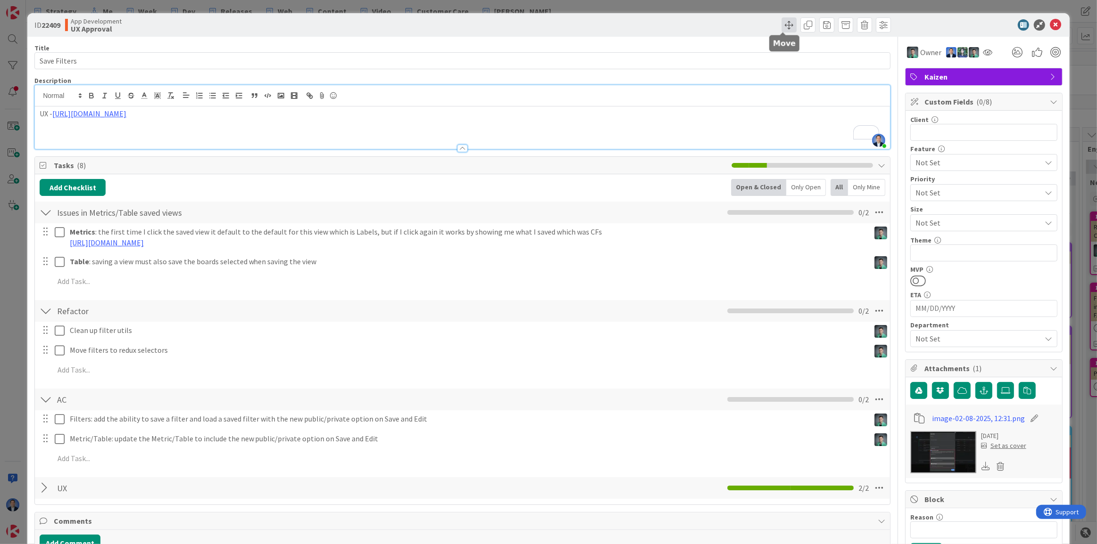
click at [783, 22] on span at bounding box center [789, 24] width 15 height 15
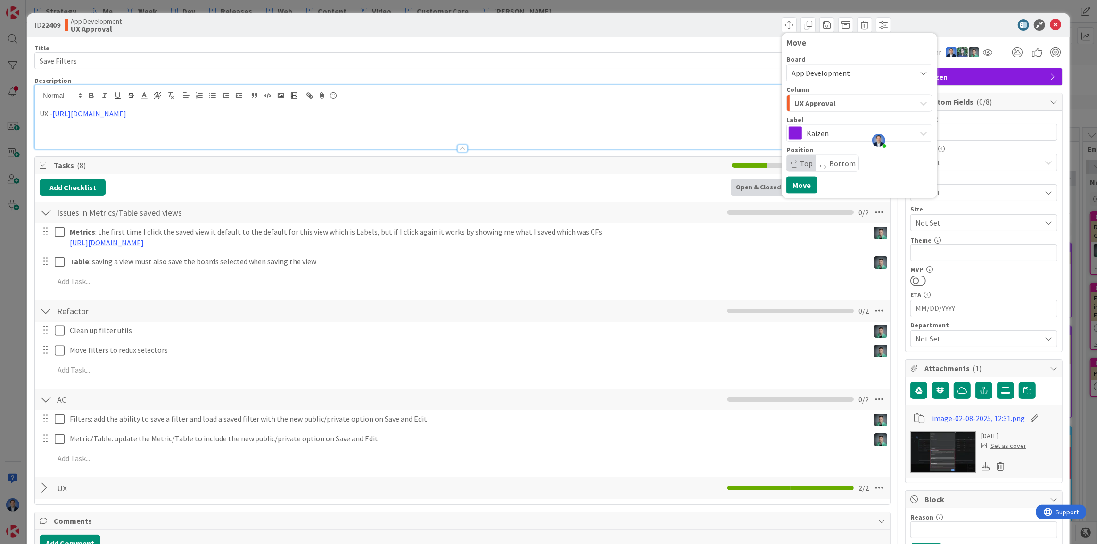
click at [849, 99] on div "UX Approval" at bounding box center [854, 103] width 124 height 15
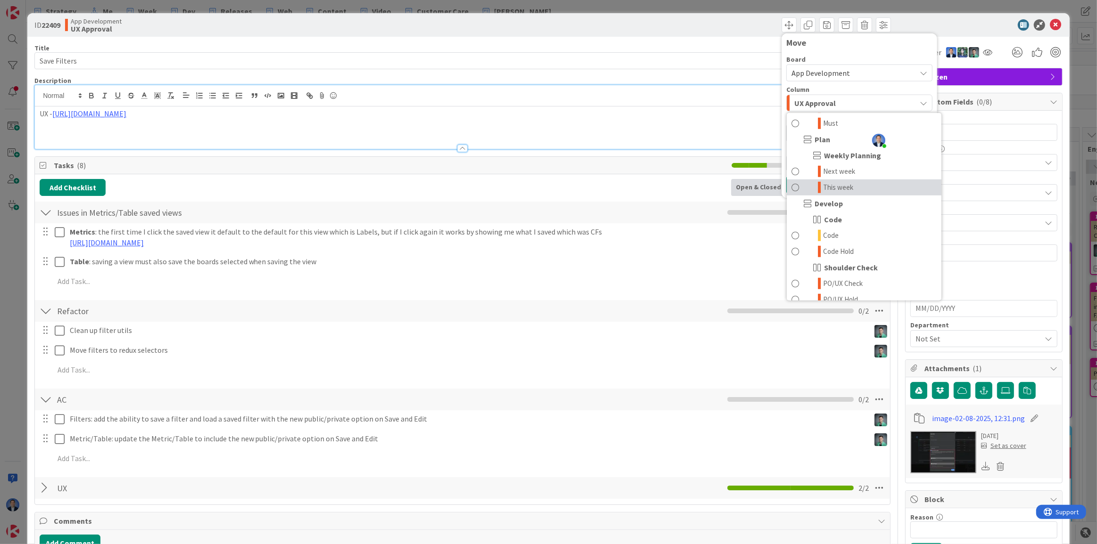
scroll to position [857, 0]
click at [843, 195] on span "This week" at bounding box center [838, 197] width 30 height 11
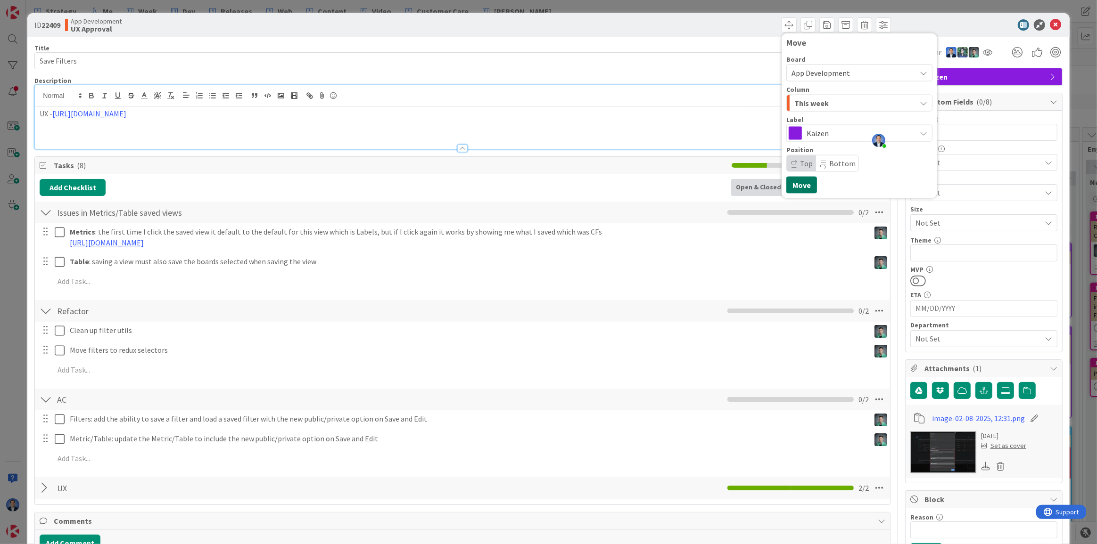
click at [792, 182] on button "Move" at bounding box center [801, 185] width 31 height 17
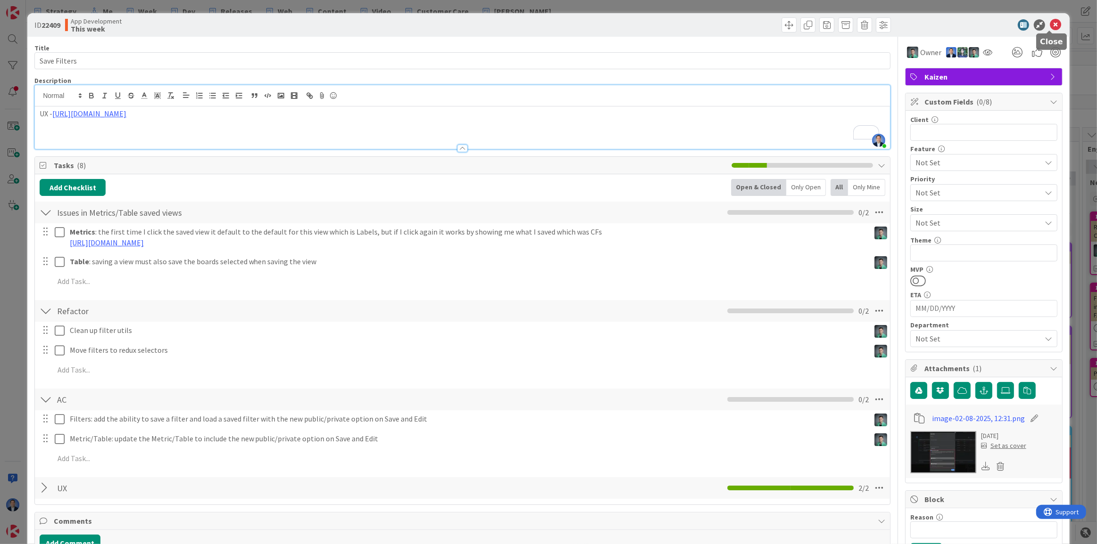
click at [1050, 23] on icon at bounding box center [1055, 24] width 11 height 11
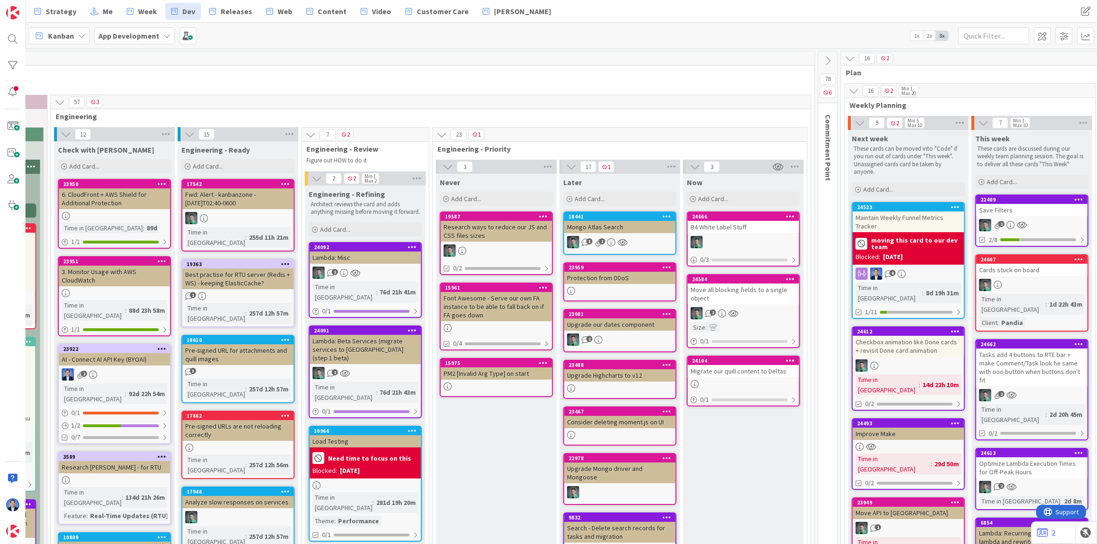
scroll to position [0, 1349]
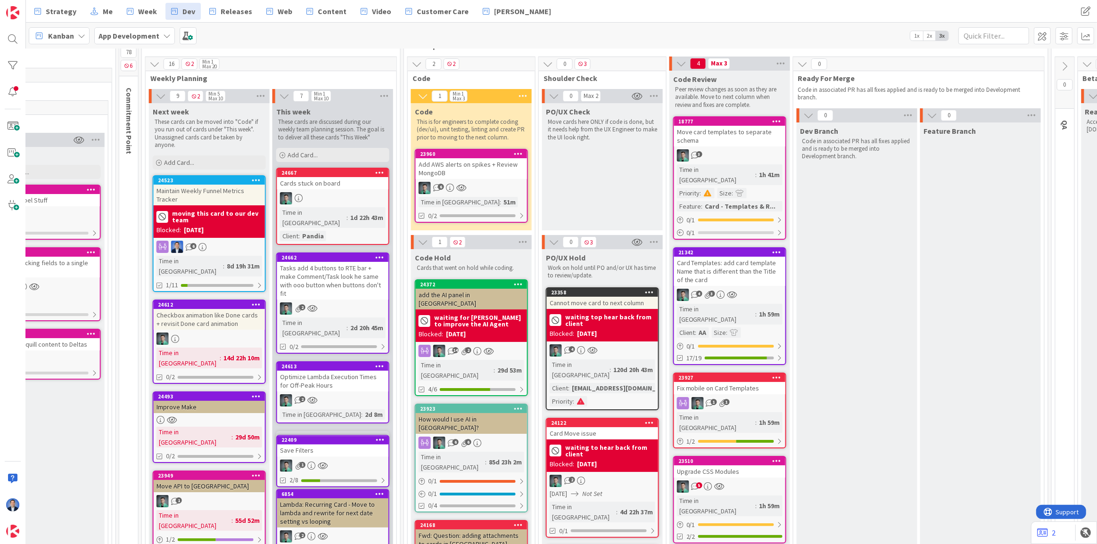
drag, startPoint x: 340, startPoint y: 376, endPoint x: 341, endPoint y: 429, distance: 53.8
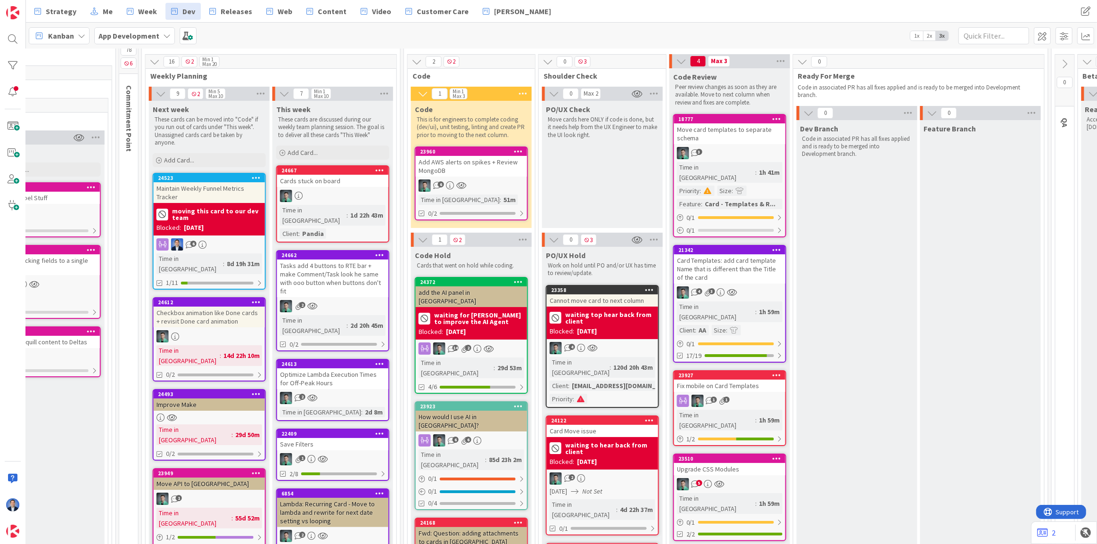
click at [324, 430] on div "22409" at bounding box center [332, 434] width 111 height 8
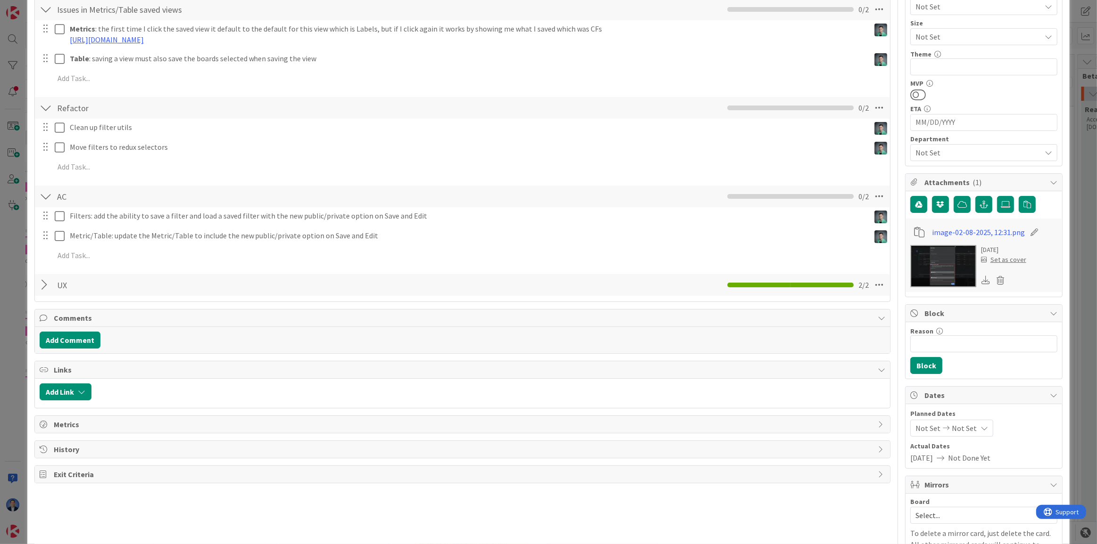
scroll to position [214, 0]
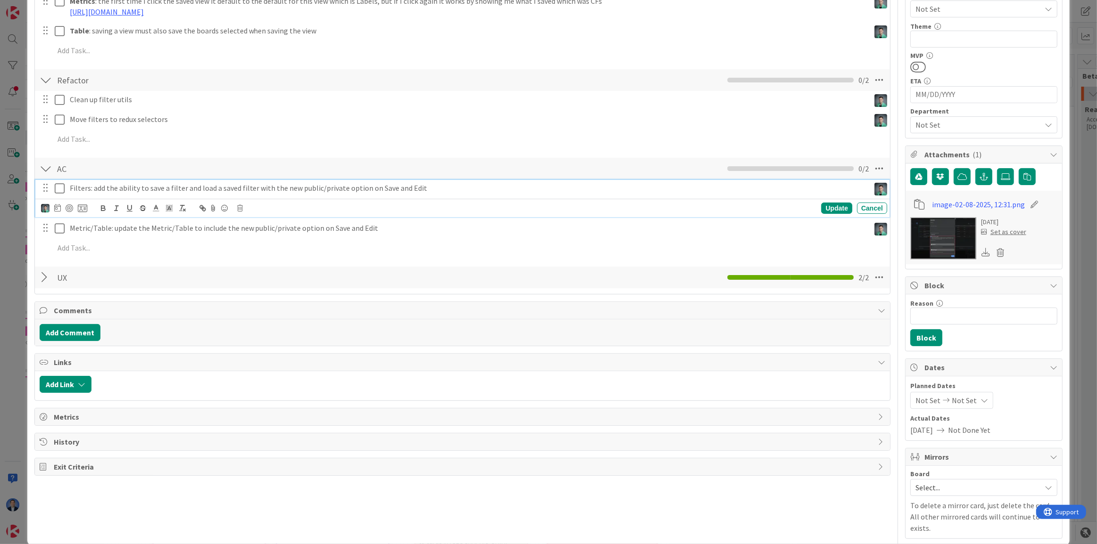
click at [442, 184] on p "Filters: add the ability to save a filter and load a saved filter with the new …" at bounding box center [468, 188] width 796 height 11
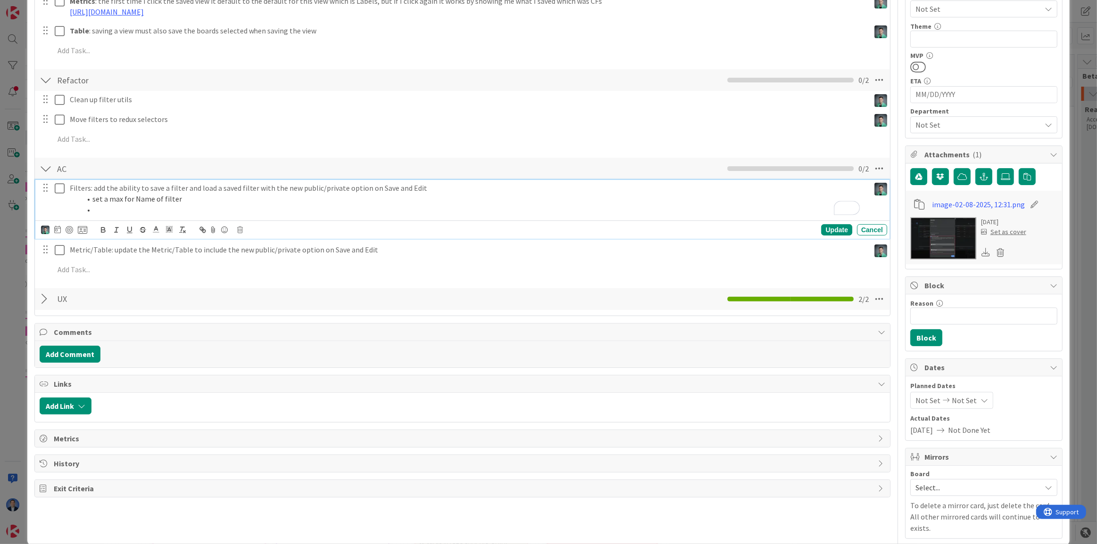
click at [125, 199] on li "set a max for Name of filter" at bounding box center [473, 199] width 785 height 11
copy li "set a max for Name of filter"
click at [118, 208] on li "To enrich screen reader interactions, please activate Accessibility in Grammarl…" at bounding box center [473, 210] width 785 height 11
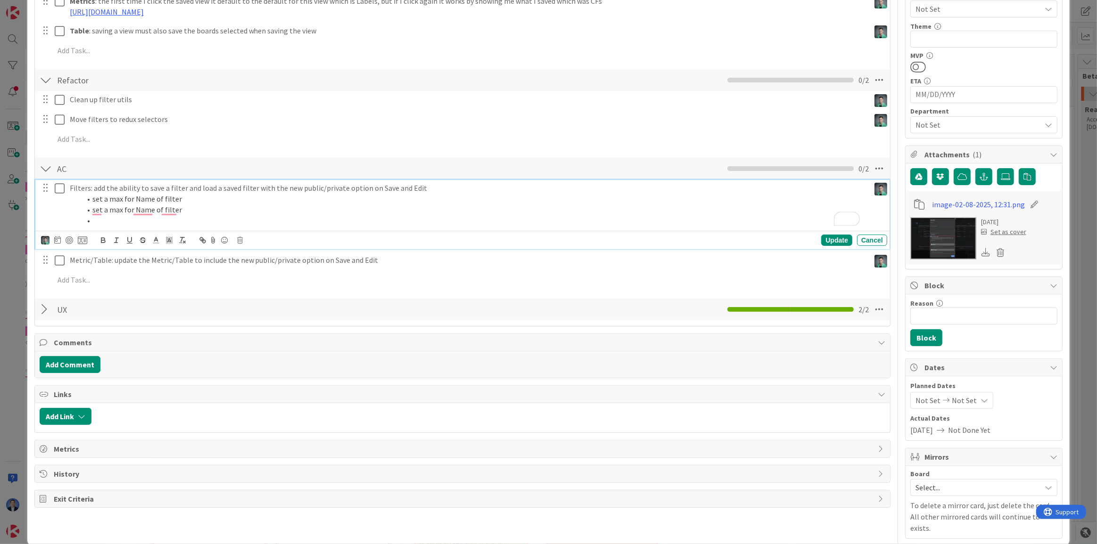
click at [123, 199] on li "set a max for Name of filter" at bounding box center [473, 199] width 785 height 11
click at [206, 198] on li "set a max size for Name of filter" at bounding box center [473, 199] width 785 height 11
click at [206, 195] on li "set a max size for Name of filter with counter to show how many caracters left" at bounding box center [473, 199] width 785 height 11
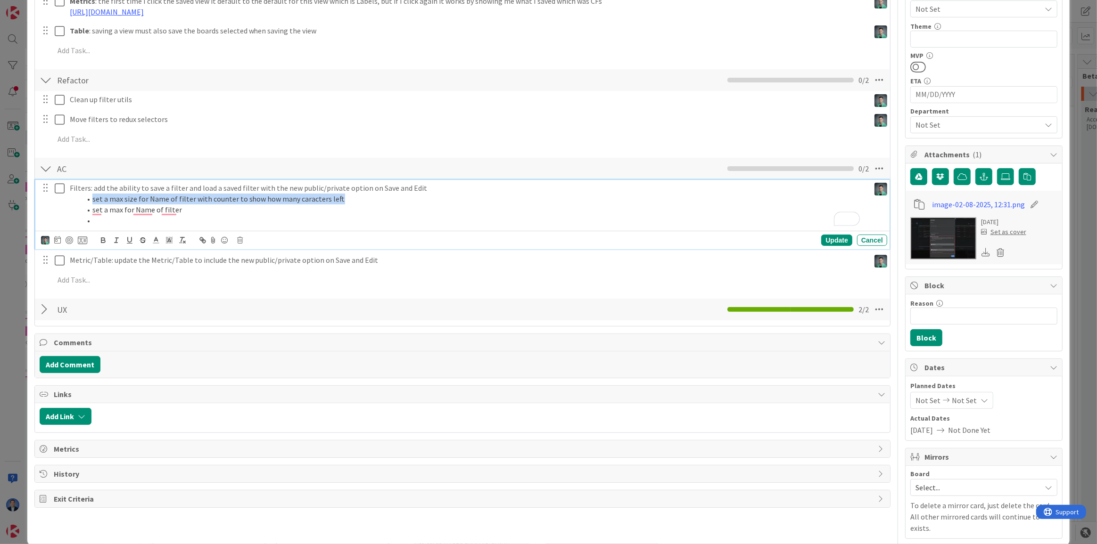
copy li "set a max size for Name of filter with counter to show how many caracters left"
click at [168, 212] on li "set a max for Name of filter" at bounding box center [473, 210] width 785 height 11
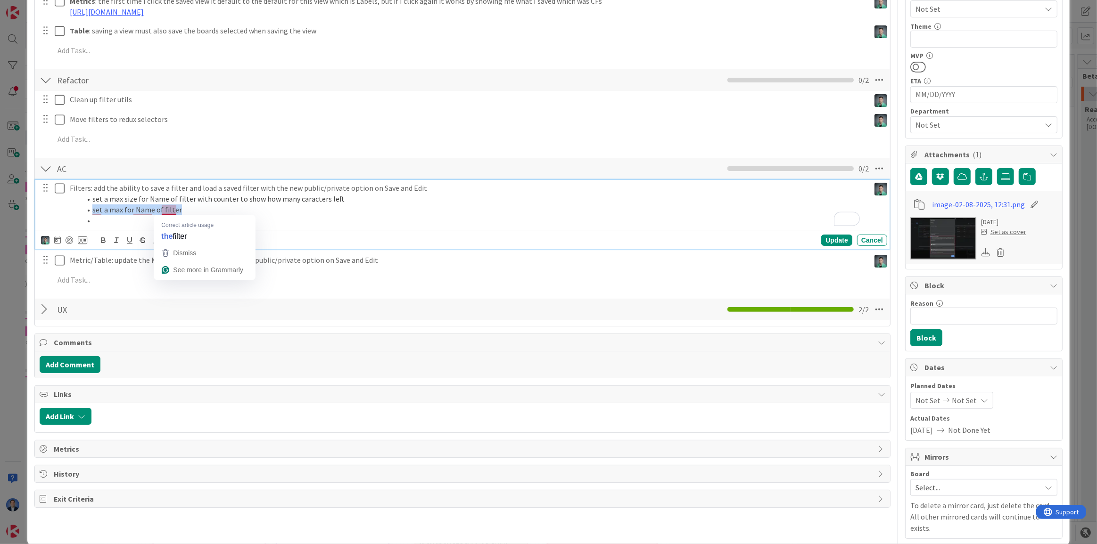
click at [168, 212] on li "set a max for Name of filter" at bounding box center [473, 210] width 785 height 11
click at [155, 211] on li "set a max size for Name of filter with counter to show how many caracters left" at bounding box center [473, 210] width 785 height 11
click at [373, 207] on li "set a max size for Description of filter with counter to show how many caracter…" at bounding box center [473, 210] width 785 height 11
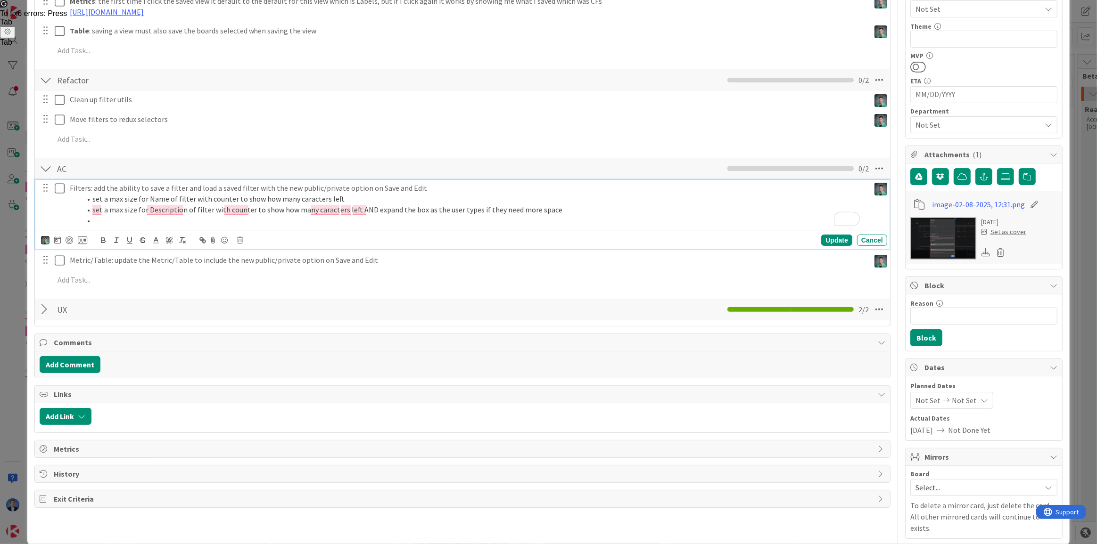
click at [107, 213] on li "set a max size for Description of filter with counter to show how many caracter…" at bounding box center [473, 210] width 785 height 11
click at [103, 219] on li "To enrich screen reader interactions, please activate Accessibility in Grammarl…" at bounding box center [473, 220] width 785 height 11
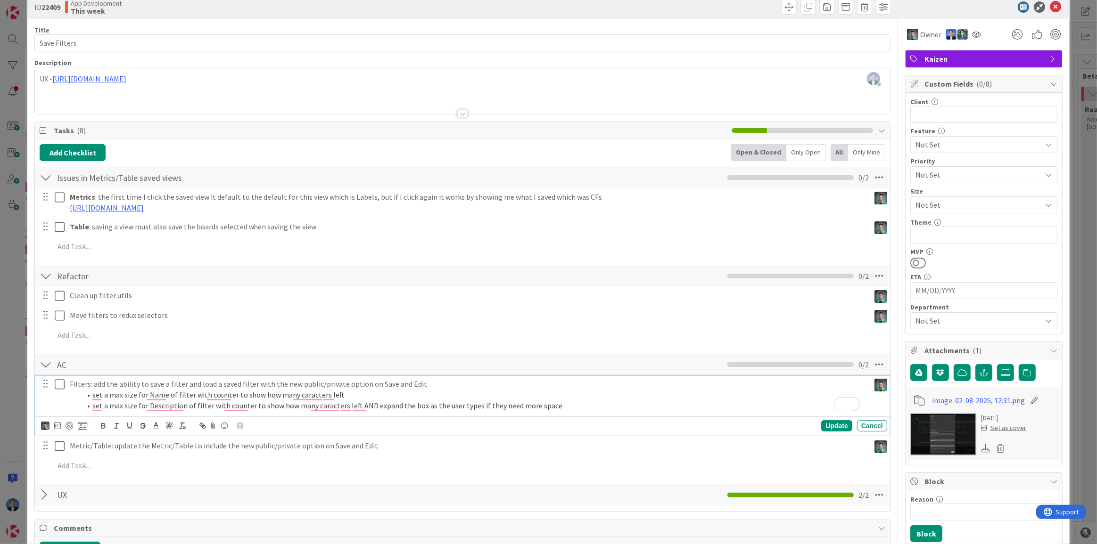
scroll to position [0, 0]
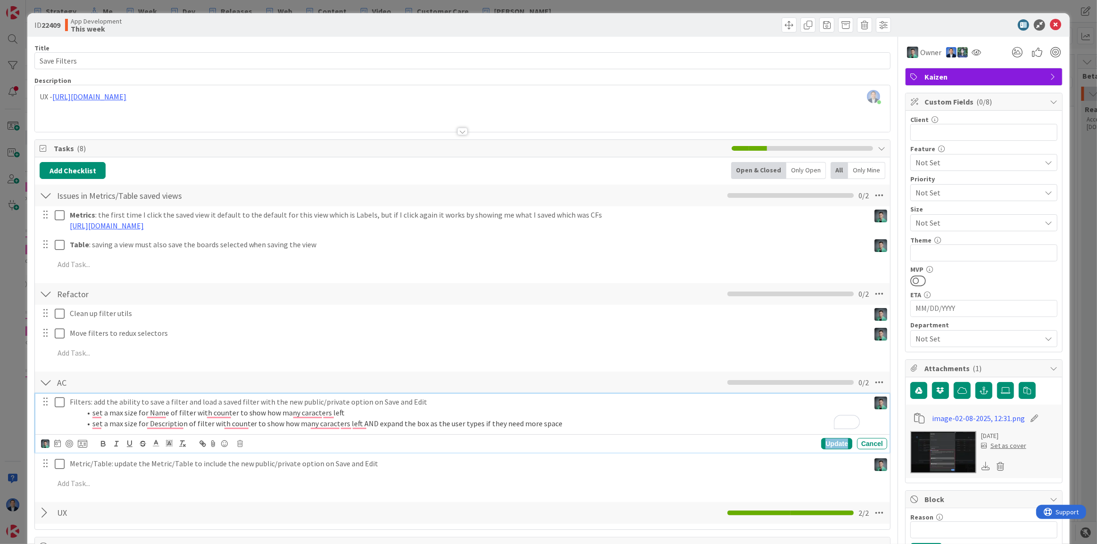
click at [829, 443] on div "Update" at bounding box center [836, 443] width 31 height 11
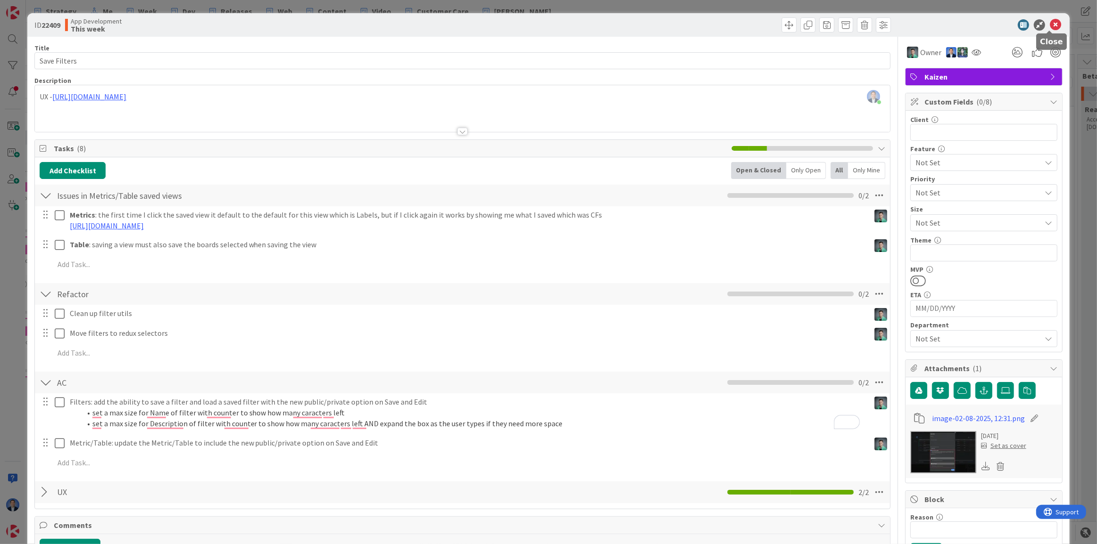
click at [1050, 24] on icon at bounding box center [1055, 24] width 11 height 11
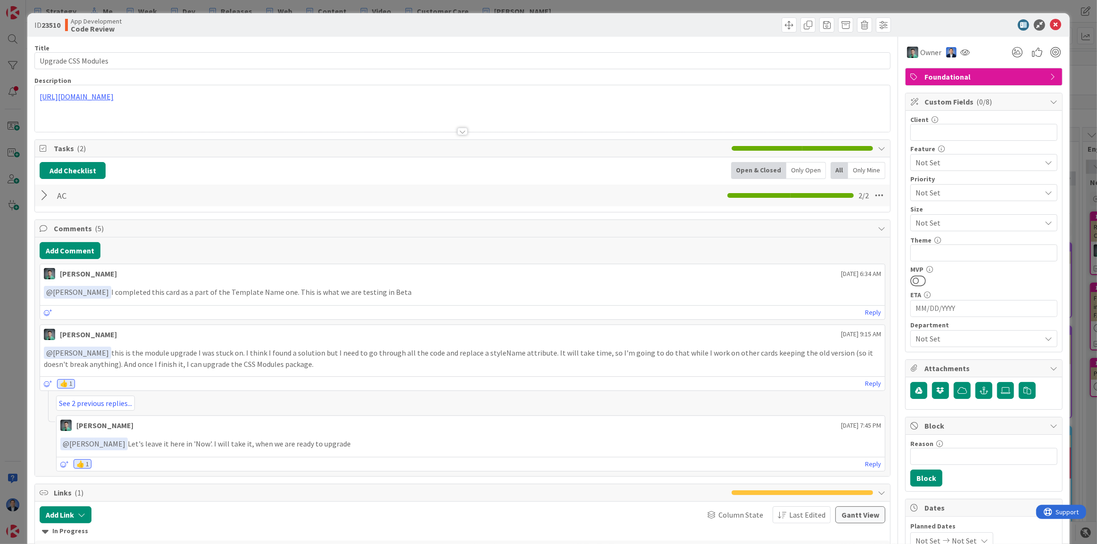
drag, startPoint x: 47, startPoint y: 315, endPoint x: 70, endPoint y: 316, distance: 23.6
click at [47, 315] on icon at bounding box center [48, 313] width 8 height 7
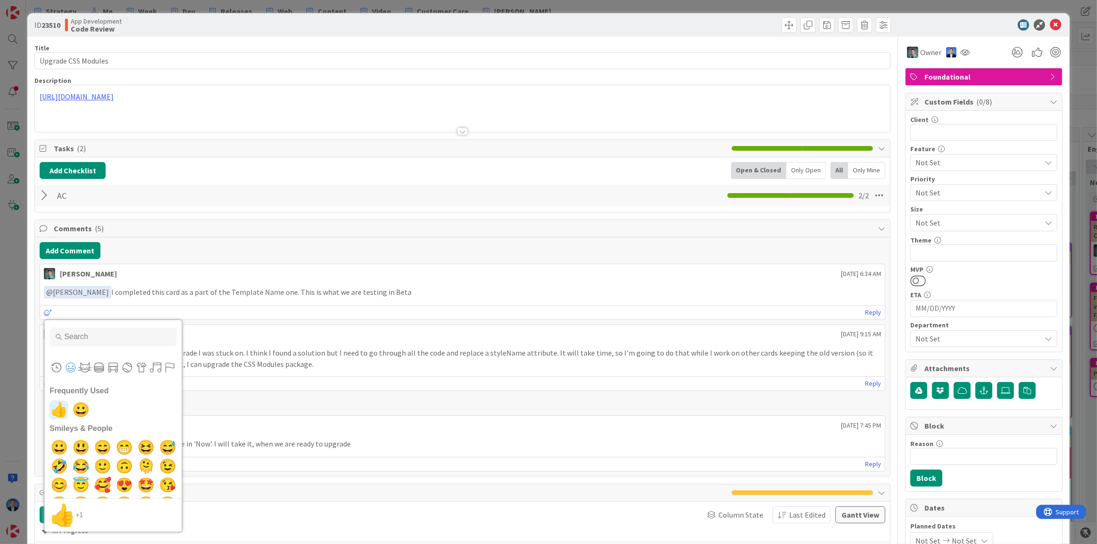
click at [63, 407] on span "👍" at bounding box center [59, 410] width 22 height 19
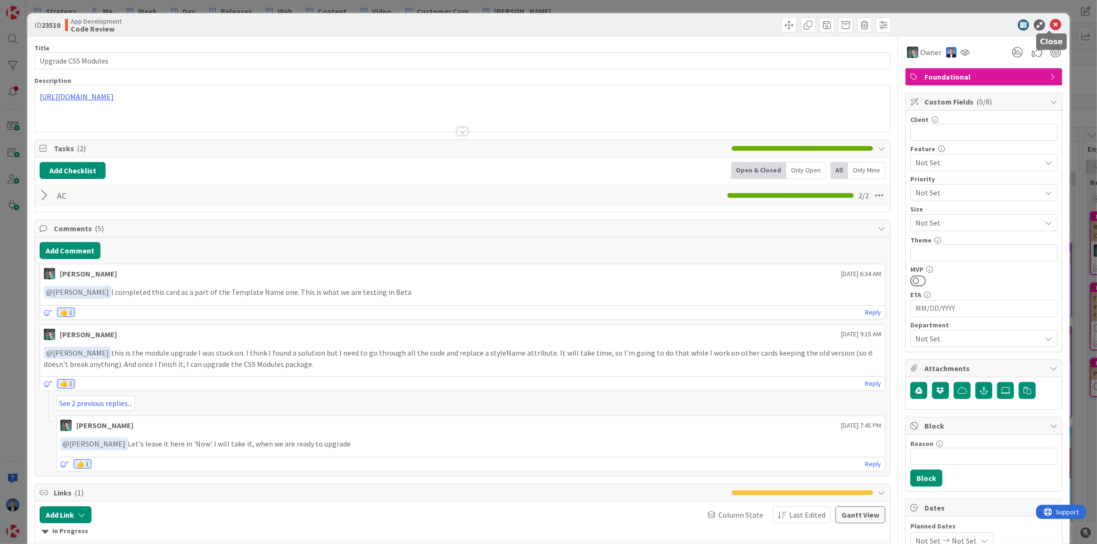
click at [1051, 25] on icon at bounding box center [1055, 24] width 11 height 11
